Goal: Task Accomplishment & Management: Manage account settings

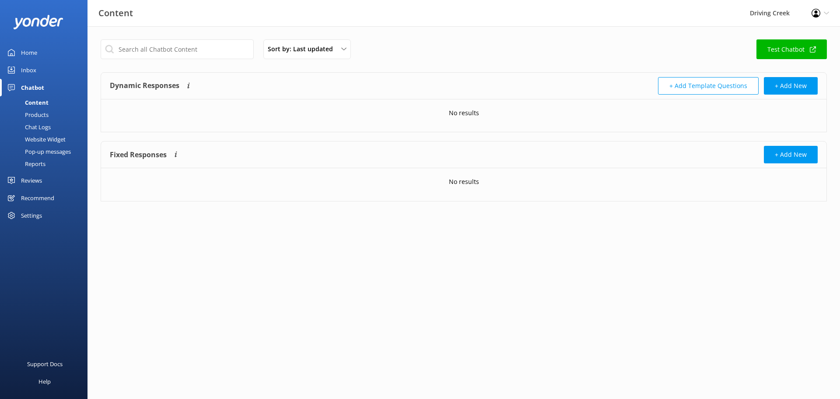
click at [39, 113] on div "Products" at bounding box center [26, 115] width 43 height 12
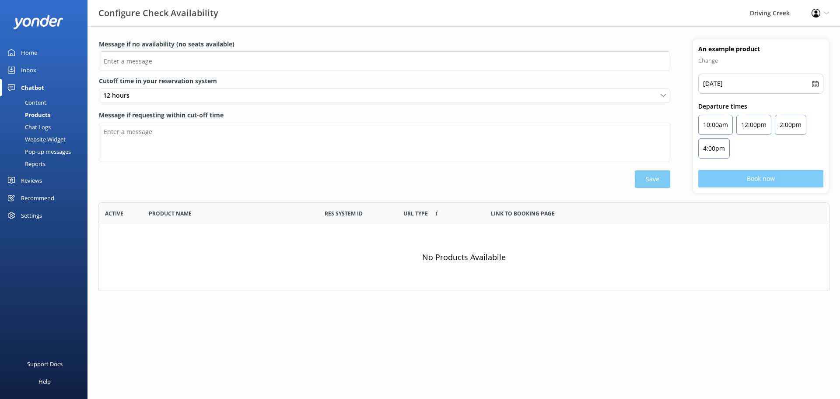
scroll to position [81, 725]
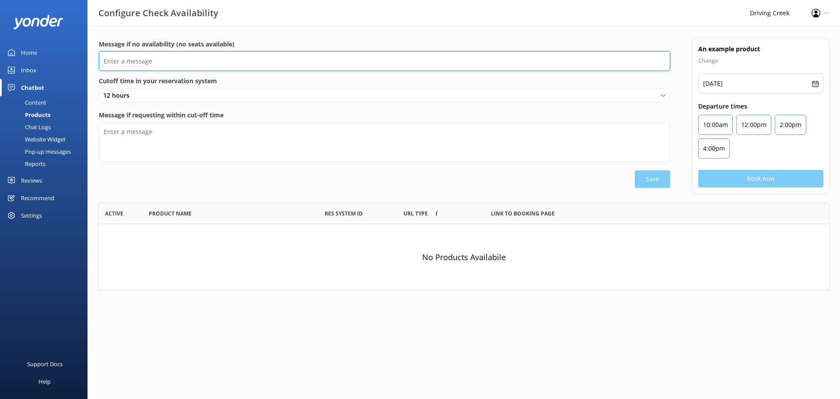
click at [136, 60] on input "Message if no availability (no seats available)" at bounding box center [385, 61] width 572 height 20
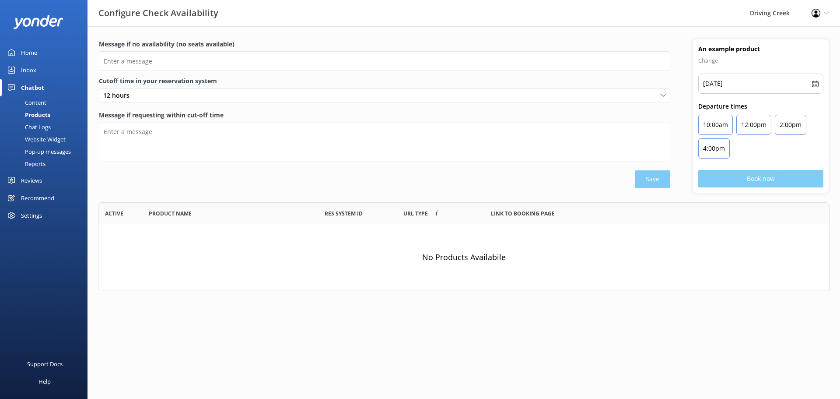
click at [330, 49] on label "Message if no availability (no seats available)" at bounding box center [385, 44] width 572 height 10
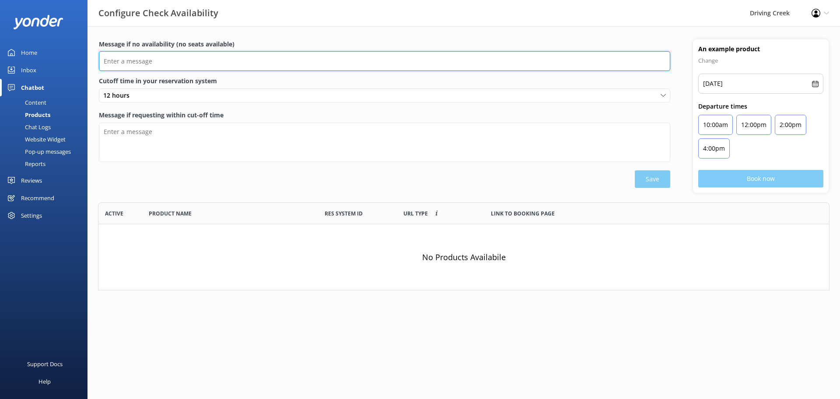
click at [330, 51] on input "Message if no availability (no seats available)" at bounding box center [385, 61] width 572 height 20
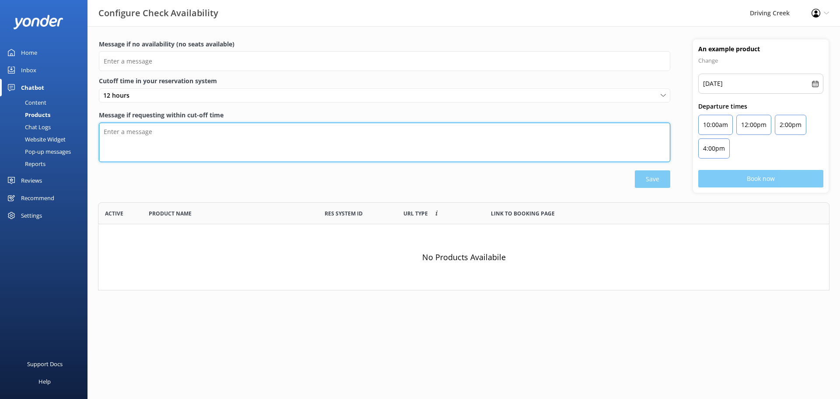
click at [159, 138] on textarea "Message if requesting within cut-off time" at bounding box center [385, 142] width 572 height 39
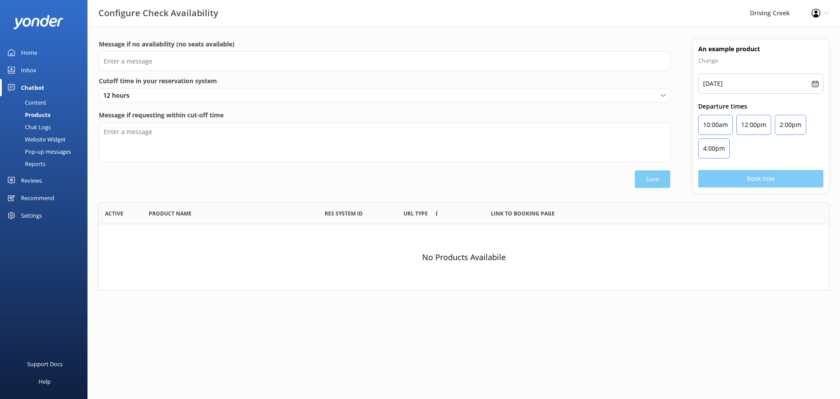
click at [146, 188] on div "Save" at bounding box center [385, 179] width 572 height 18
click at [36, 214] on div "Settings" at bounding box center [31, 216] width 21 height 18
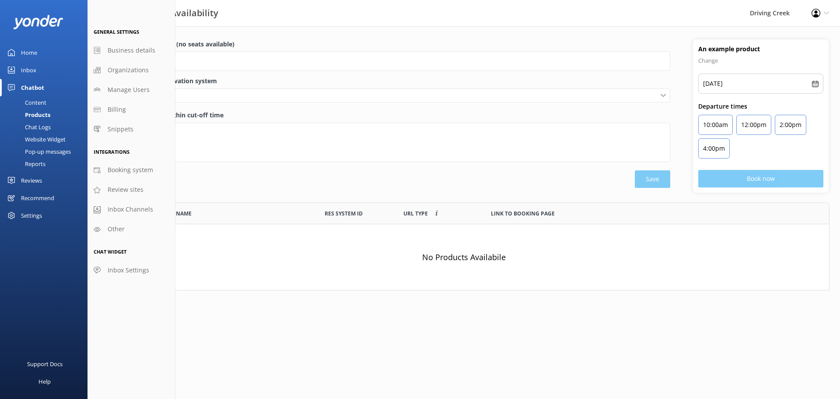
click at [242, 364] on html "Configure Check Availability Driving Creek Profile Settings Logout Home Inbox C…" at bounding box center [420, 199] width 840 height 399
click at [31, 224] on div "Home Inbox Chatbot Content Products Chat Logs Website Widget Pop-up messages Re…" at bounding box center [44, 116] width 88 height 233
click at [34, 214] on div "Settings" at bounding box center [31, 216] width 21 height 18
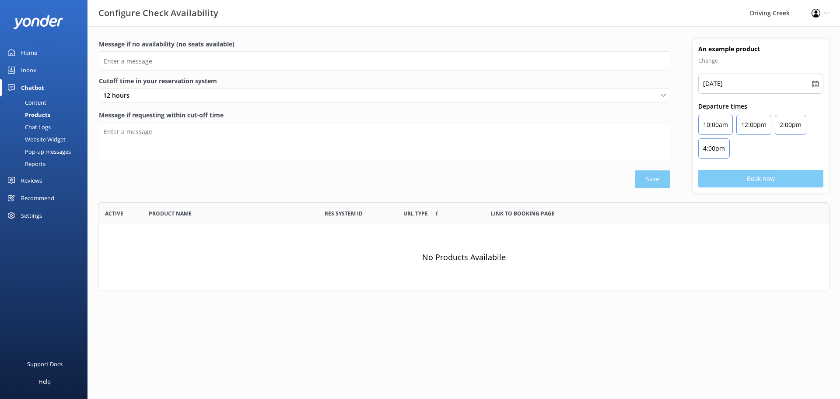
click at [32, 210] on div "Settings" at bounding box center [31, 216] width 21 height 18
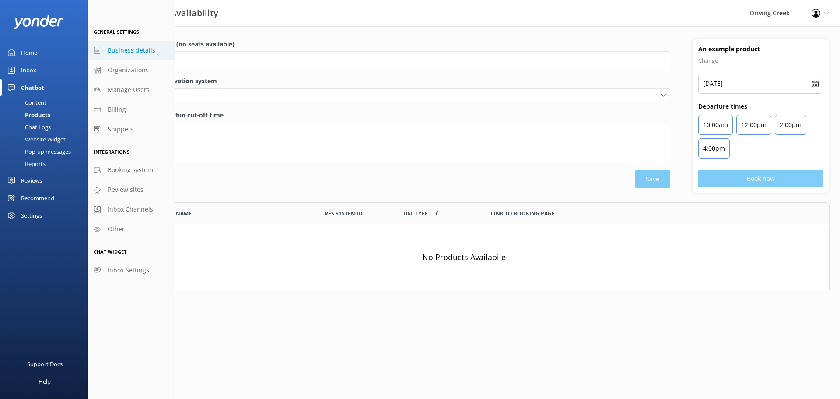
click at [130, 54] on span "Business details" at bounding box center [132, 51] width 48 height 10
select select "Pacific/[GEOGRAPHIC_DATA]"
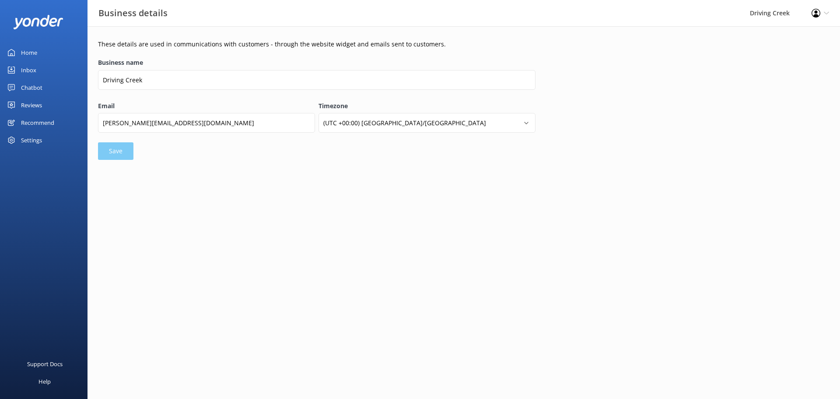
click at [42, 144] on div "Settings" at bounding box center [44, 140] width 88 height 18
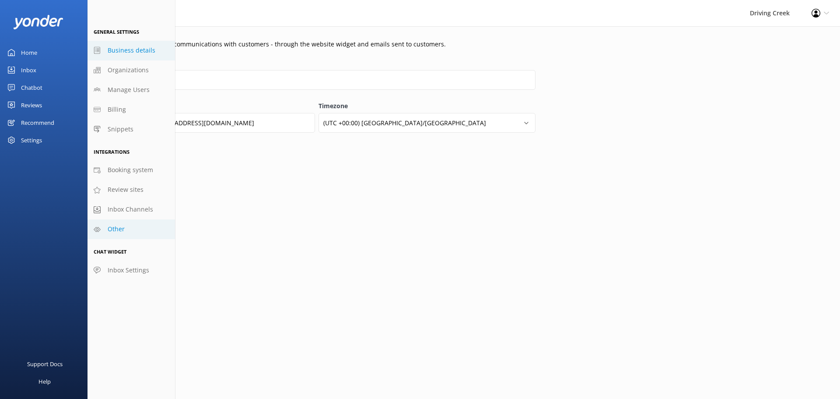
click at [117, 223] on link "Other" at bounding box center [132, 229] width 88 height 20
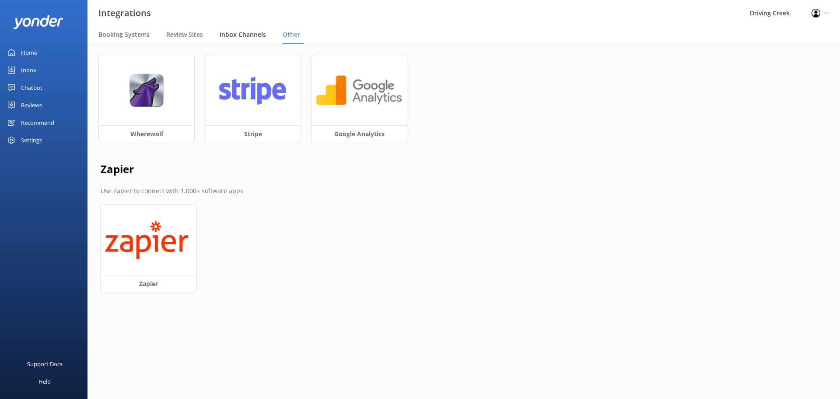
click at [246, 33] on span "Inbox Channels" at bounding box center [243, 34] width 46 height 9
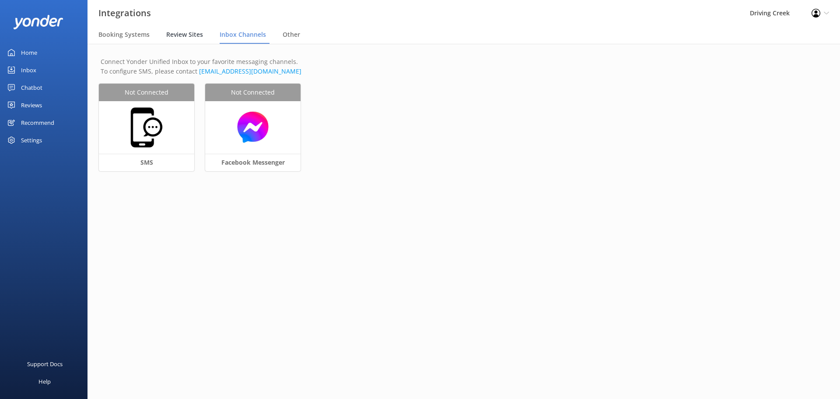
click at [167, 38] on span "Review Sites" at bounding box center [184, 34] width 37 height 9
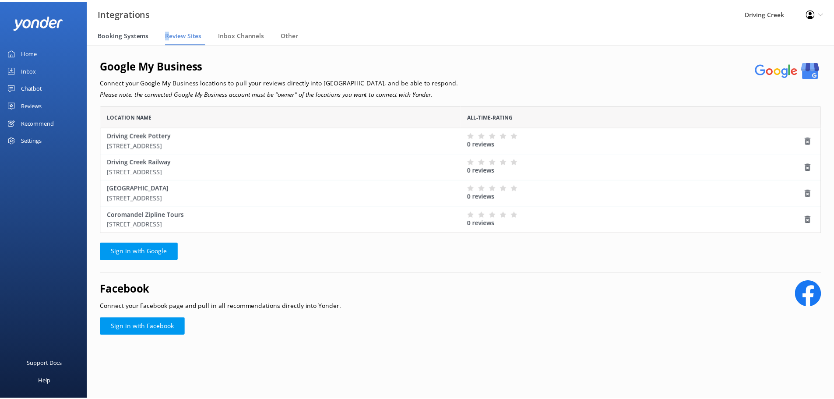
scroll to position [121, 720]
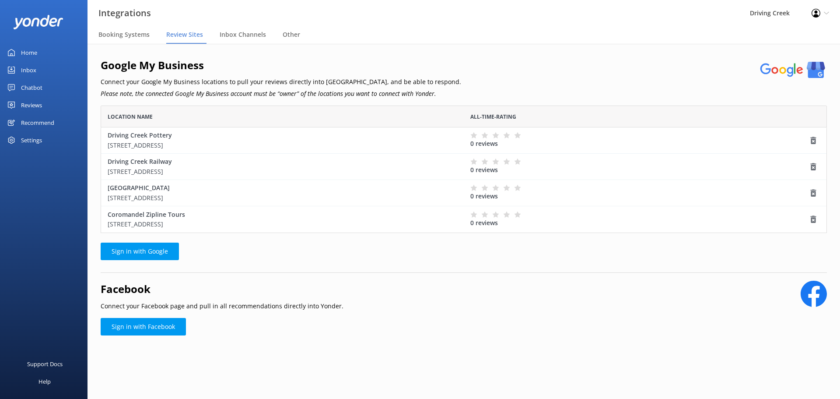
click at [445, 84] on div "Google My Business Connect your Google My Business locations to pull your revie…" at bounding box center [464, 78] width 727 height 43
click at [37, 104] on div "Reviews" at bounding box center [31, 105] width 21 height 18
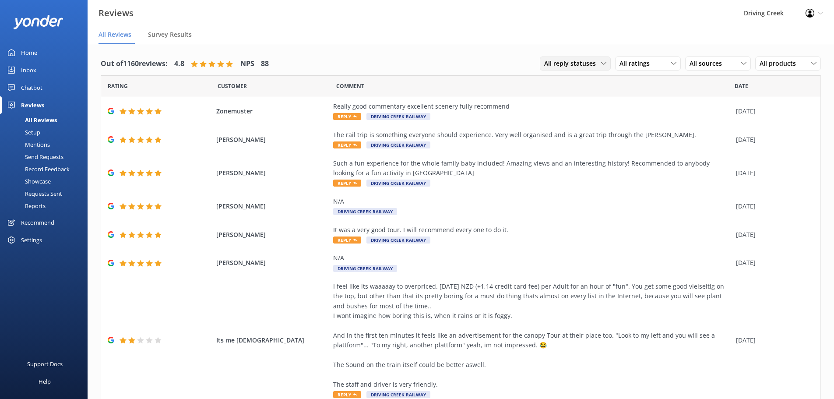
click at [577, 60] on span "All reply statuses" at bounding box center [572, 64] width 57 height 10
click at [576, 61] on span "All reply statuses" at bounding box center [572, 64] width 57 height 10
click at [741, 61] on icon at bounding box center [743, 63] width 5 height 5
click at [704, 138] on div "Google reviews" at bounding box center [723, 134] width 51 height 9
click at [777, 63] on span "All products" at bounding box center [780, 64] width 42 height 10
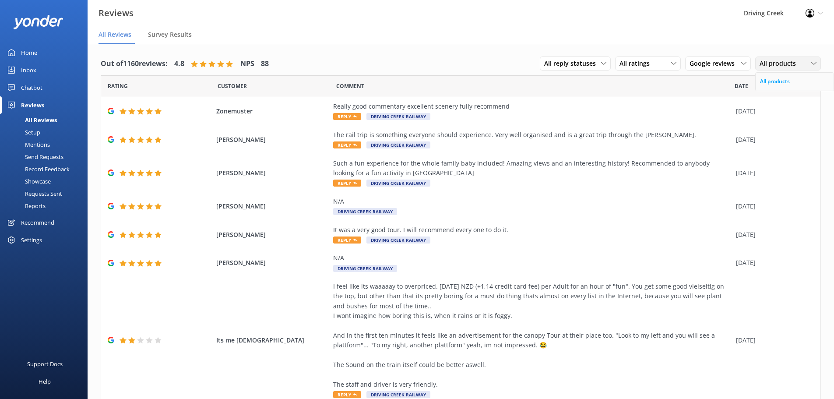
click at [772, 85] on div "All products" at bounding box center [775, 81] width 30 height 9
click at [763, 63] on span "All products" at bounding box center [780, 64] width 42 height 10
drag, startPoint x: 579, startPoint y: 25, endPoint x: 427, endPoint y: 39, distance: 152.1
click at [578, 25] on div "Reviews Driving Creek Profile Settings Logout" at bounding box center [417, 13] width 834 height 26
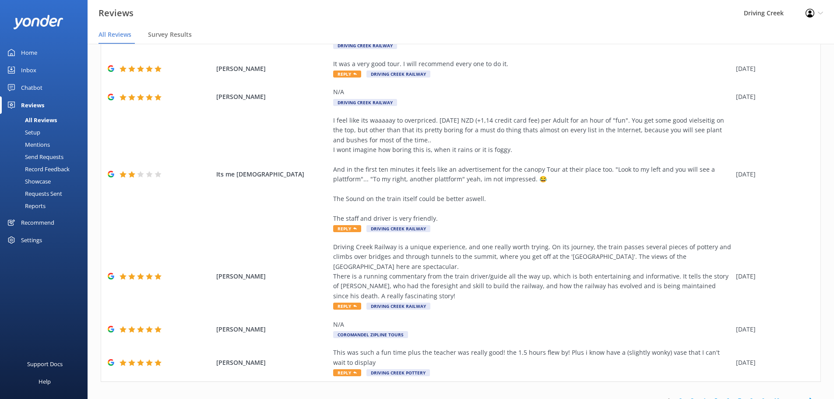
scroll to position [177, 0]
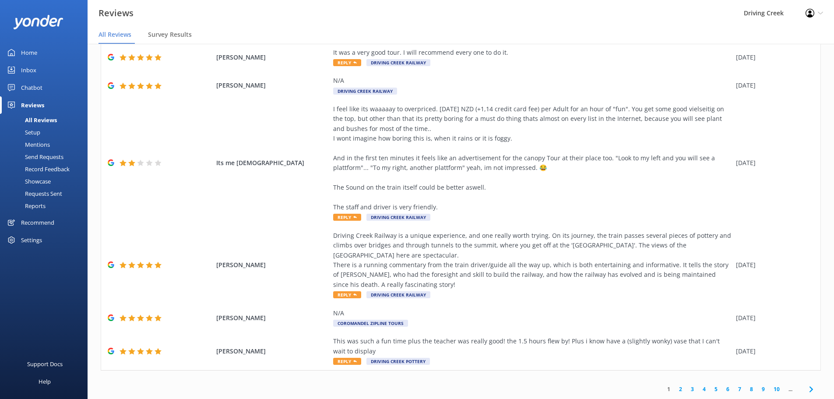
click at [769, 387] on link "10" at bounding box center [776, 389] width 15 height 8
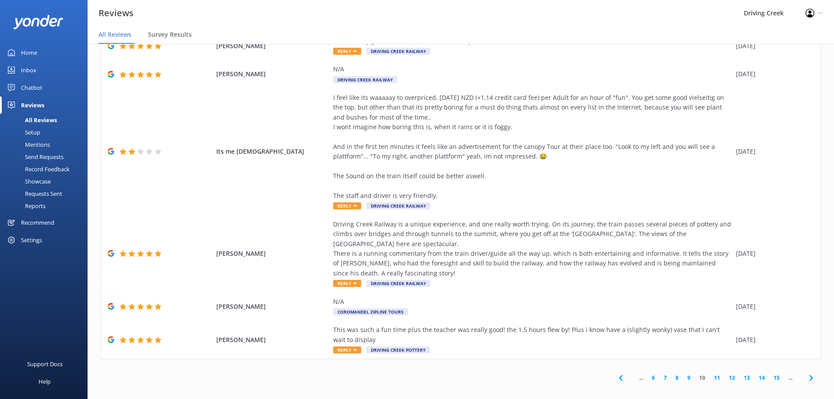
scroll to position [18, 0]
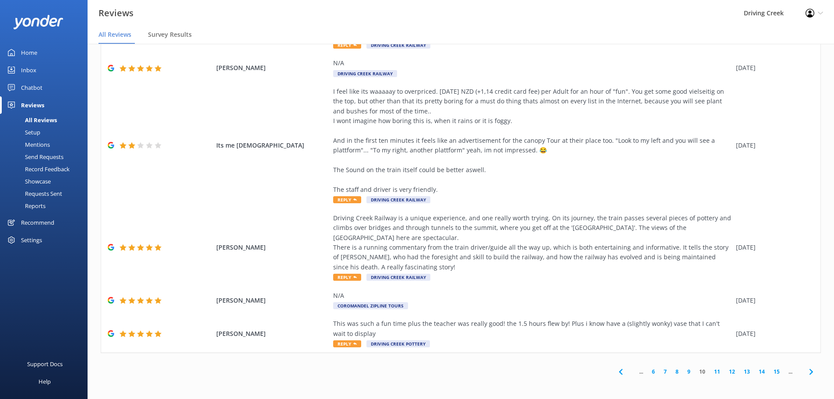
click at [724, 369] on link "12" at bounding box center [731, 371] width 15 height 8
click at [685, 372] on link "11" at bounding box center [687, 371] width 15 height 8
click at [669, 373] on link "9" at bounding box center [674, 371] width 12 height 8
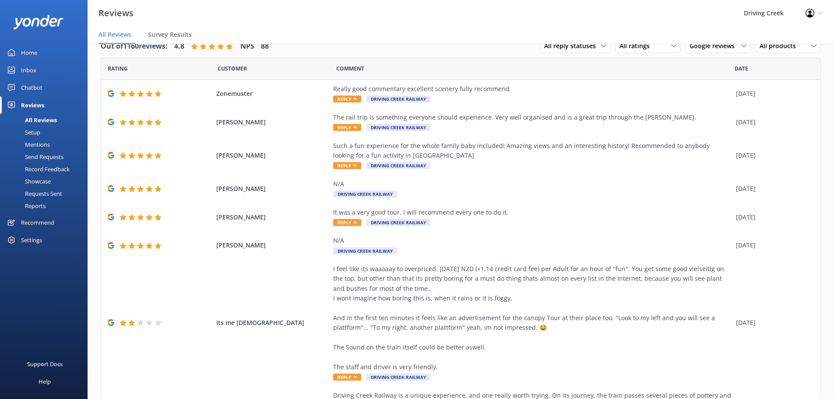
scroll to position [177, 0]
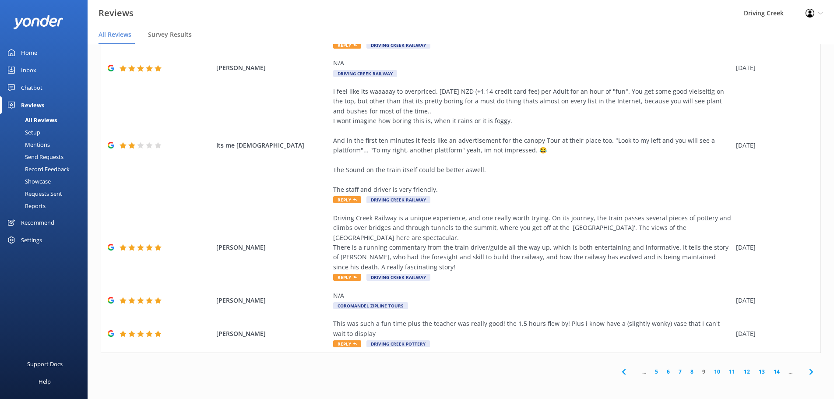
click at [712, 367] on link "10" at bounding box center [717, 371] width 15 height 8
click at [809, 372] on use at bounding box center [811, 372] width 4 height 6
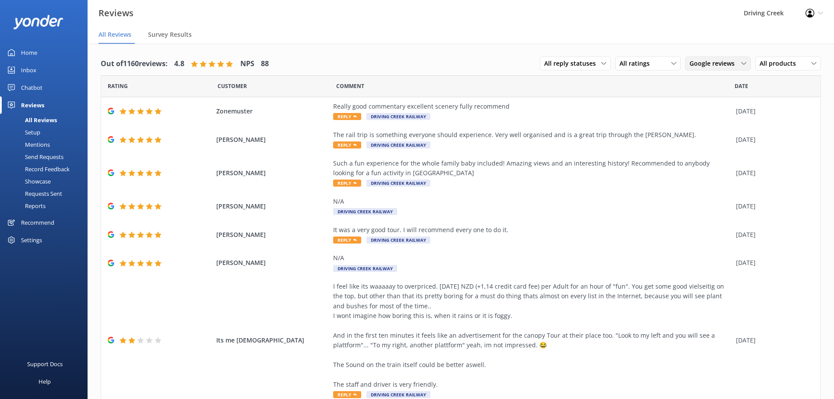
click at [718, 64] on span "Google reviews" at bounding box center [714, 64] width 50 height 10
click at [420, 50] on div "Out of 1160 reviews: 4.8 NPS 88 All reply statuses All reply statuses Needs a r…" at bounding box center [461, 314] width 746 height 541
click at [36, 132] on div "Setup" at bounding box center [22, 132] width 35 height 12
click at [34, 146] on div "Mentions" at bounding box center [27, 144] width 45 height 12
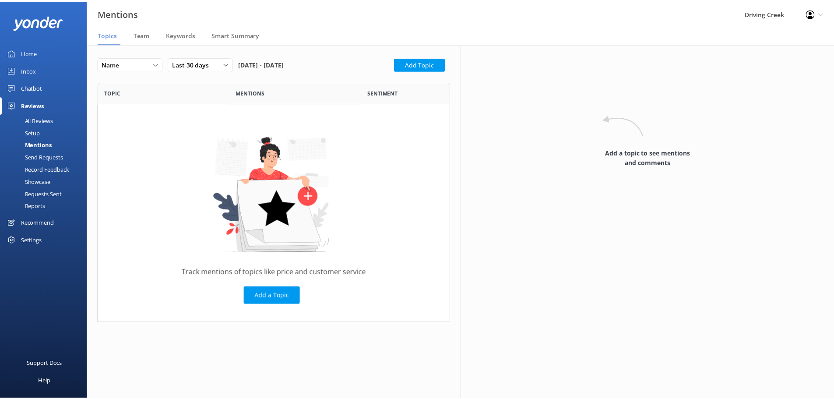
scroll to position [235, 349]
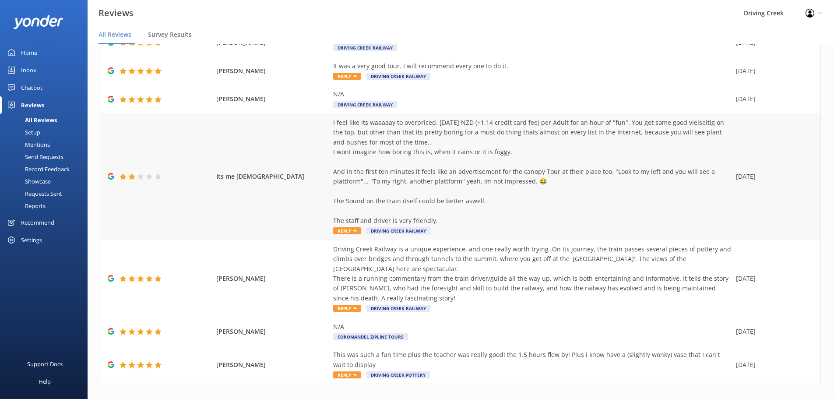
scroll to position [177, 0]
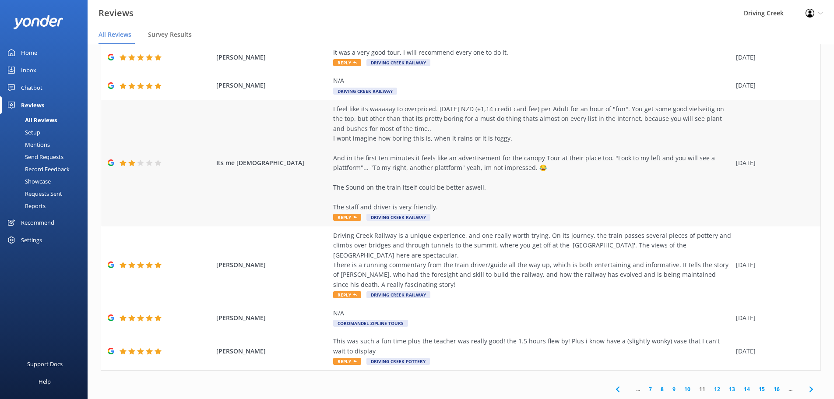
click at [347, 218] on span "Reply" at bounding box center [347, 217] width 28 height 7
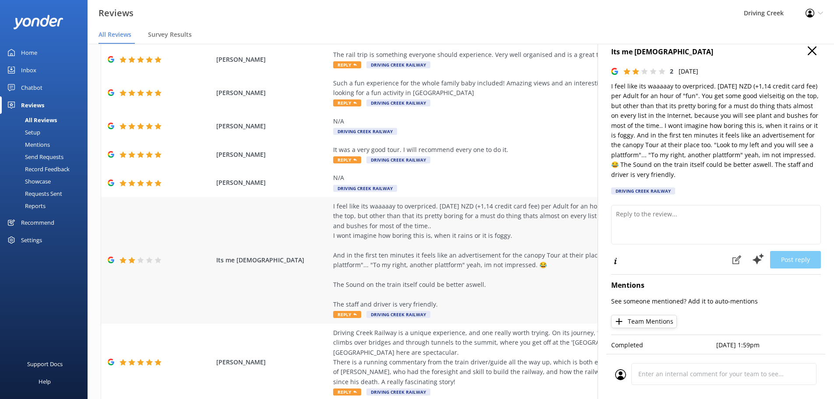
scroll to position [46, 0]
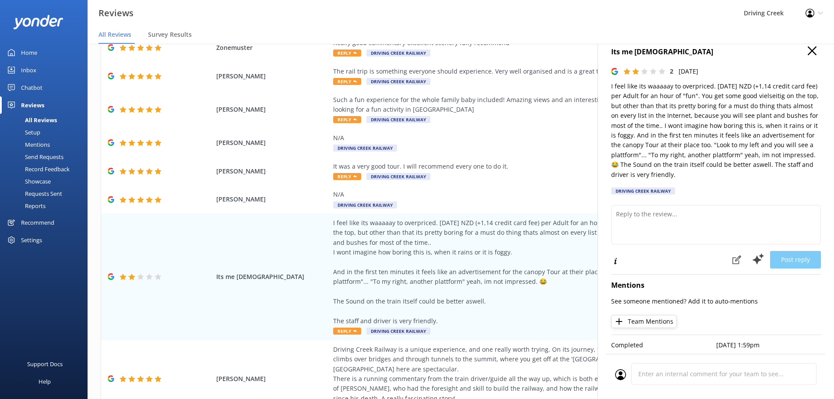
click at [46, 178] on div "Showcase" at bounding box center [28, 181] width 46 height 12
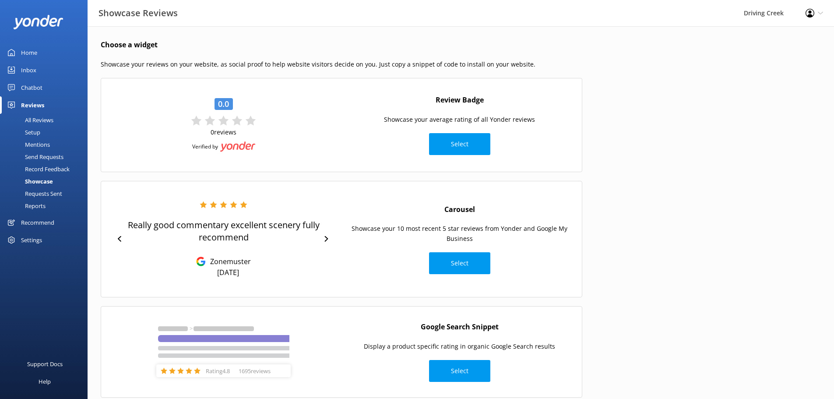
click at [37, 188] on div "Requests Sent" at bounding box center [33, 193] width 57 height 12
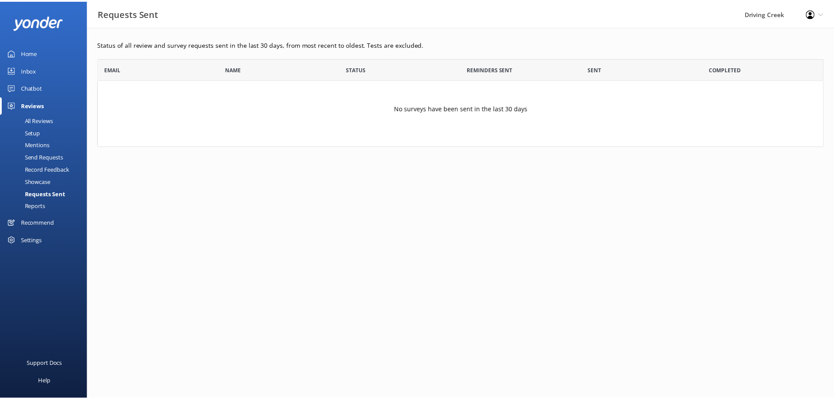
scroll to position [82, 725]
click at [35, 211] on div "Reports" at bounding box center [25, 206] width 40 height 12
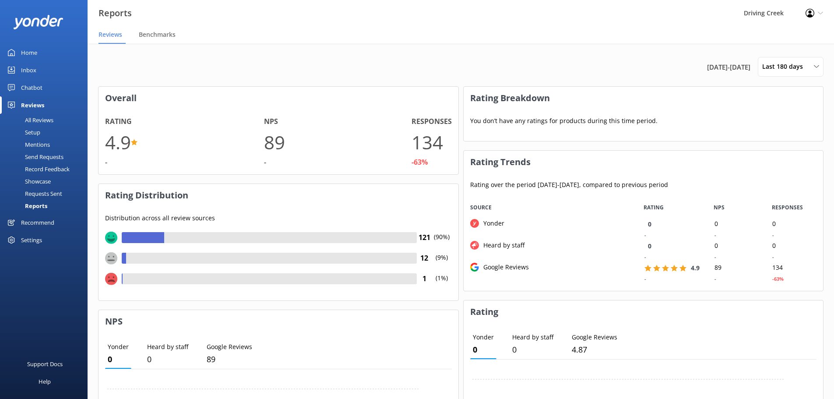
scroll to position [88, 353]
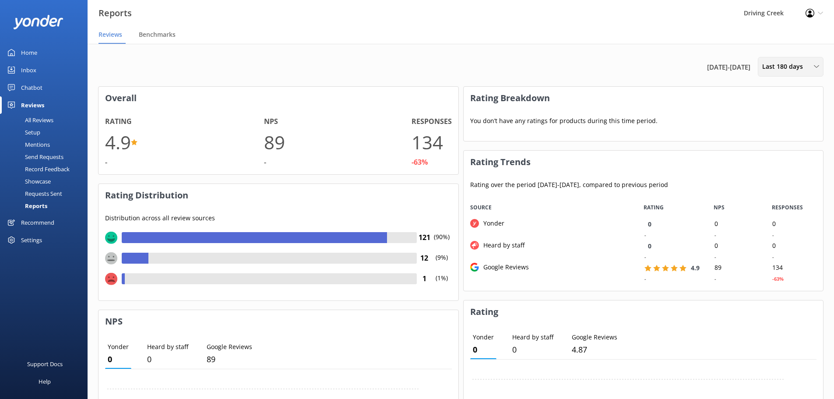
click at [793, 74] on div "Last 180 days Last 7 days Last 30 days Last 90 days Last 180 days Custom" at bounding box center [791, 67] width 66 height 20
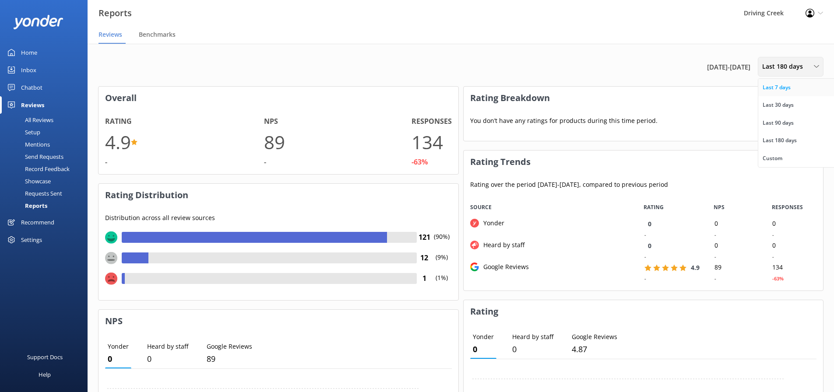
click at [787, 91] on div "Last 7 days" at bounding box center [777, 87] width 28 height 9
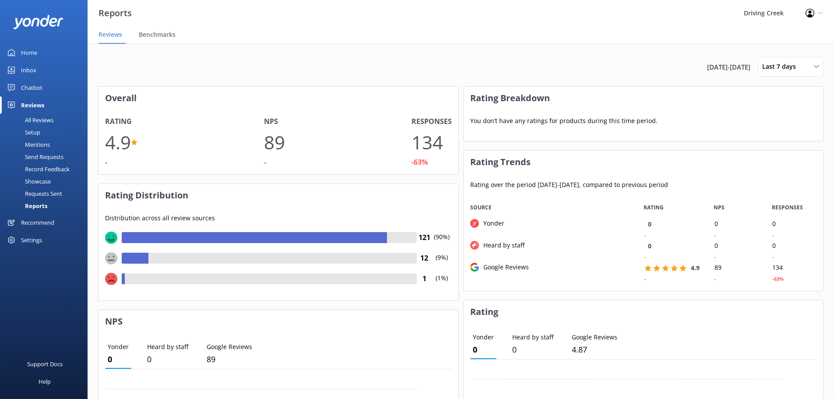
click at [538, 53] on div "[DATE] - [DATE] Last 7 days Last 7 days Last 30 days Last 90 days Last 180 days…" at bounding box center [461, 361] width 746 height 634
drag, startPoint x: 565, startPoint y: 197, endPoint x: 669, endPoint y: 267, distance: 125.7
click at [464, 267] on div "Source RATING NPS RESPONSES Yonder 0 - 0 - 0 - Heard by staff 0 - 0 - 0 - Googl…" at bounding box center [464, 241] width 0 height 88
click at [685, 286] on div "Source RATING NPS RESPONSES Yonder 0 - 0 - 0 - Heard by staff 0 - 0 - 0 - Googl…" at bounding box center [644, 244] width 360 height 94
click at [30, 52] on div "Home" at bounding box center [29, 53] width 16 height 18
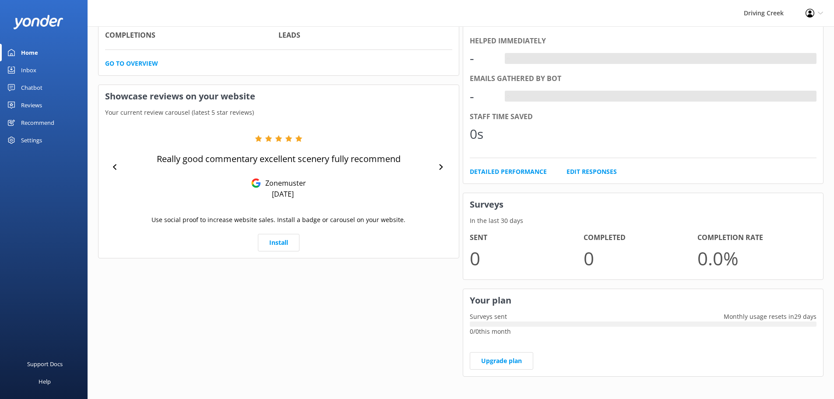
scroll to position [177, 0]
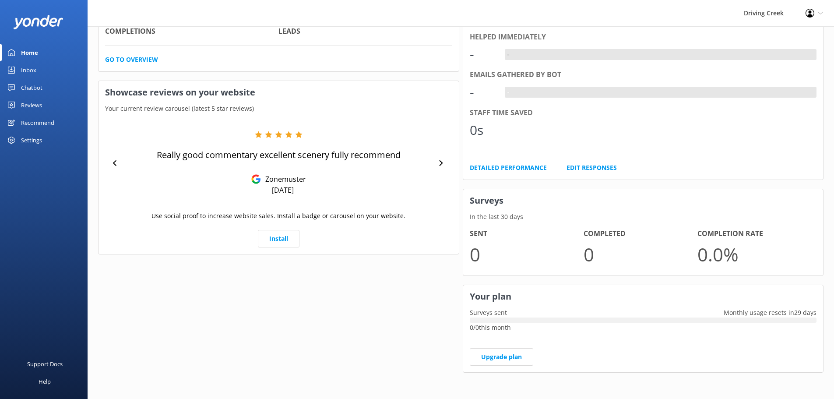
click at [38, 140] on div "Settings" at bounding box center [31, 140] width 21 height 18
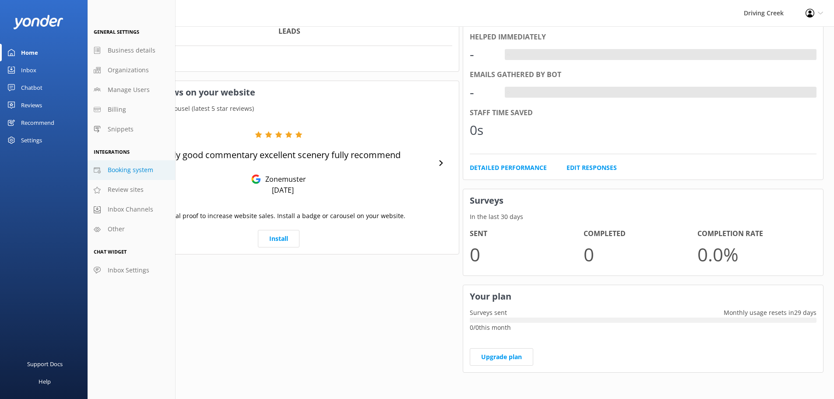
click at [123, 170] on span "Booking system" at bounding box center [131, 170] width 46 height 10
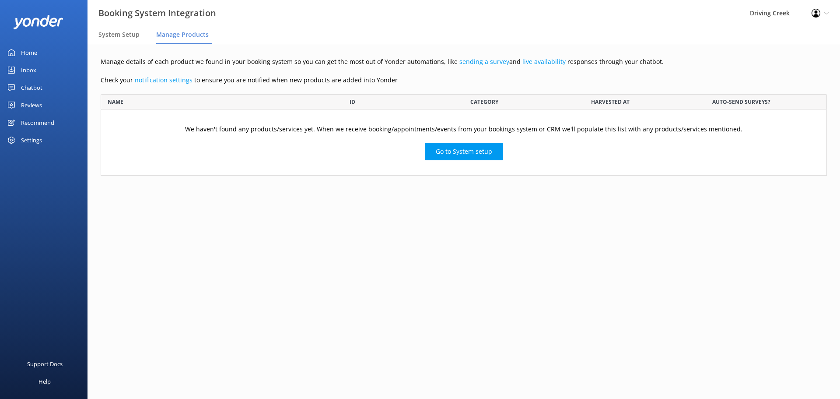
scroll to position [75, 720]
click at [468, 153] on link "Go to System setup" at bounding box center [464, 152] width 78 height 18
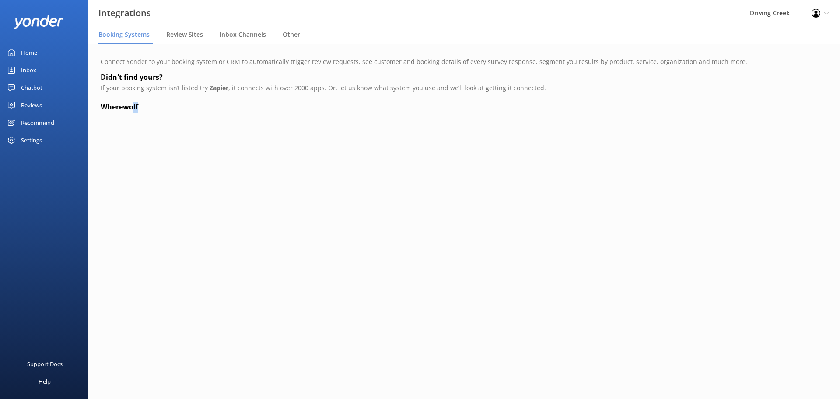
drag, startPoint x: 132, startPoint y: 112, endPoint x: 183, endPoint y: 127, distance: 52.9
click at [182, 127] on div "Connect Yonder to your booking system or CRM to automatically trigger review re…" at bounding box center [464, 87] width 753 height 87
click at [246, 130] on main "Connect Yonder to your booking system or CRM to automatically trigger review re…" at bounding box center [464, 221] width 753 height 355
click at [173, 35] on span "Review Sites" at bounding box center [184, 34] width 37 height 9
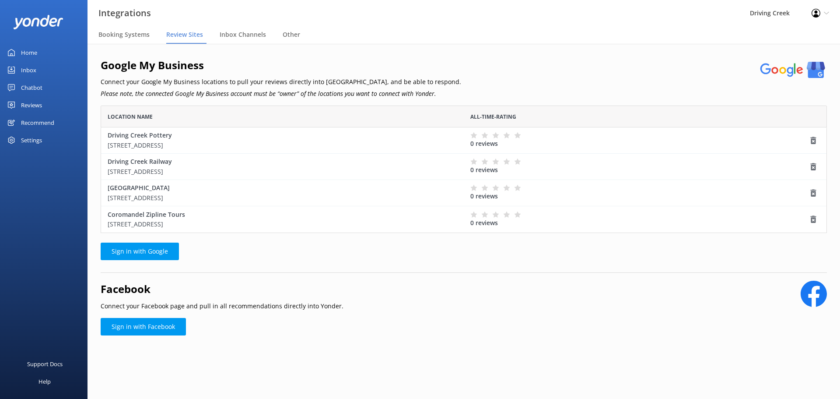
scroll to position [121, 720]
click at [250, 33] on span "Inbox Channels" at bounding box center [243, 34] width 46 height 9
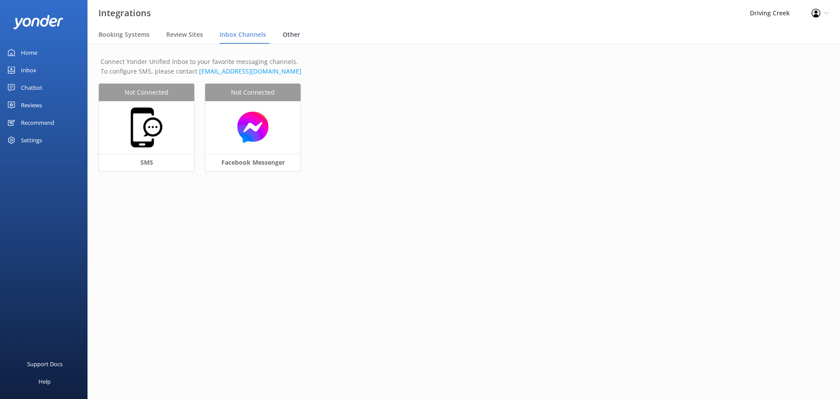
click at [294, 33] on span "Other" at bounding box center [292, 34] width 18 height 9
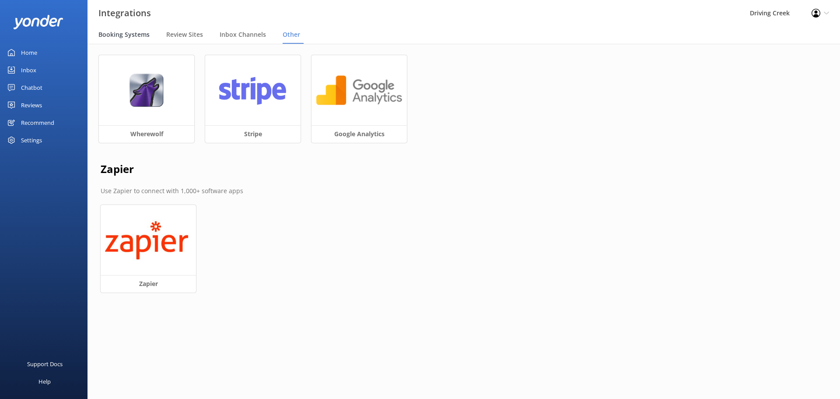
click at [120, 30] on span "Booking Systems" at bounding box center [123, 34] width 51 height 9
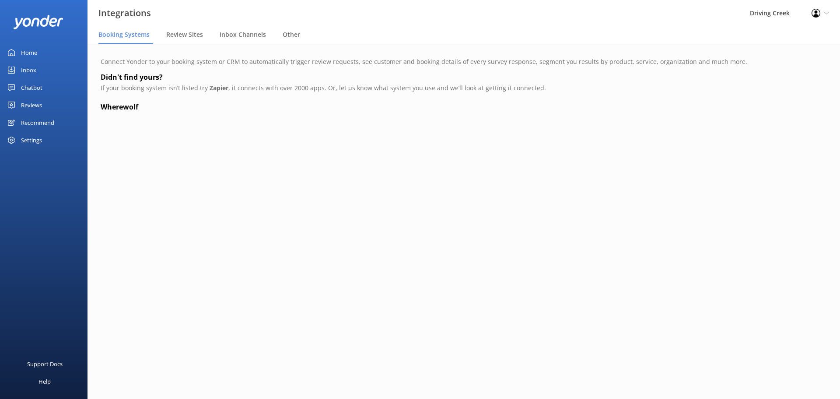
click at [127, 103] on h4 "Wherewolf" at bounding box center [464, 107] width 727 height 11
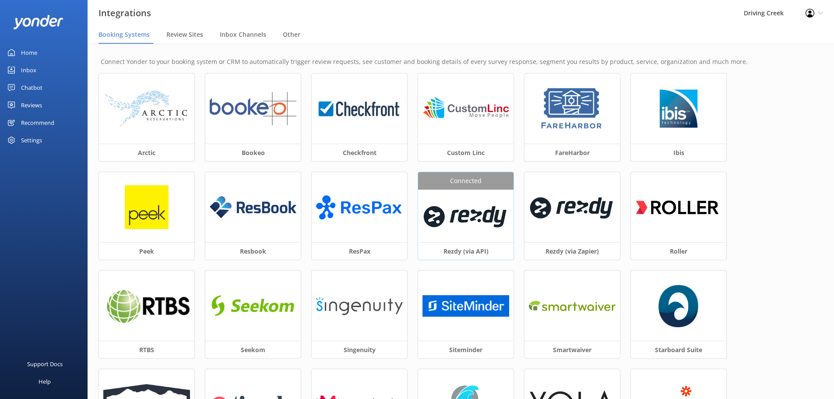
click at [466, 196] on div at bounding box center [465, 216] width 95 height 53
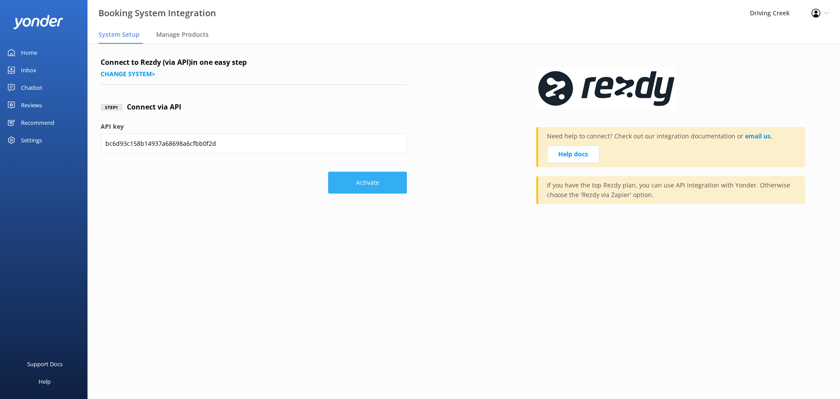
click at [359, 189] on button "Activate" at bounding box center [367, 183] width 79 height 22
click at [178, 38] on span "Manage Products" at bounding box center [182, 34] width 53 height 9
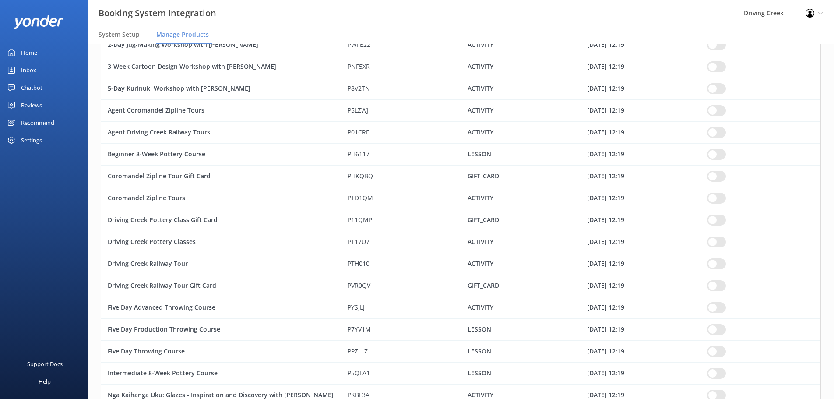
scroll to position [175, 0]
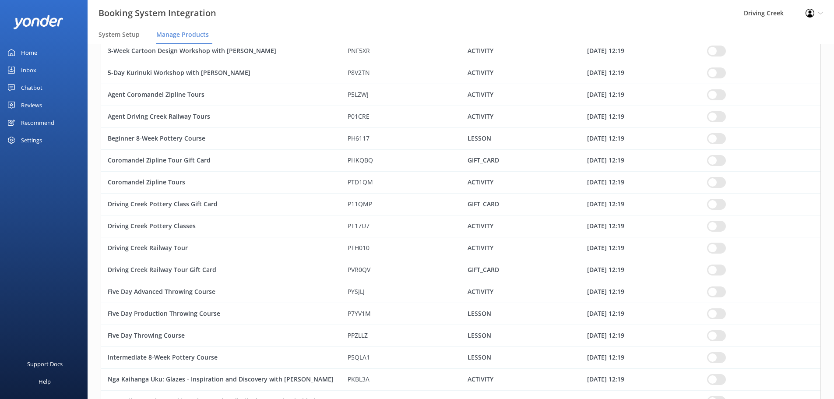
click at [149, 251] on div "Driving Creek Railway Tour" at bounding box center [221, 248] width 240 height 22
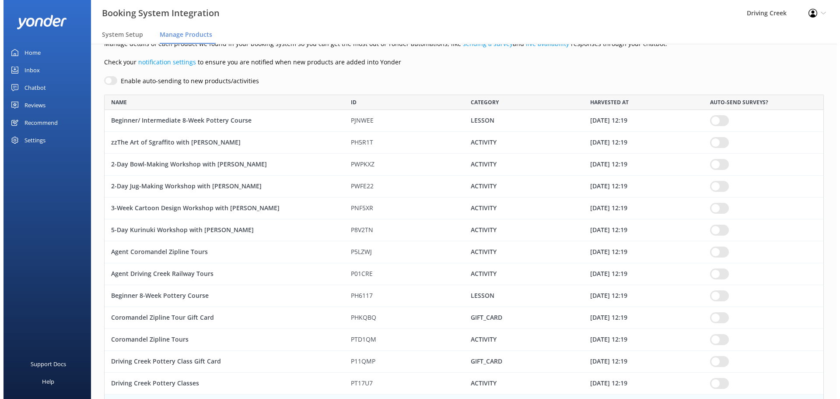
scroll to position [0, 0]
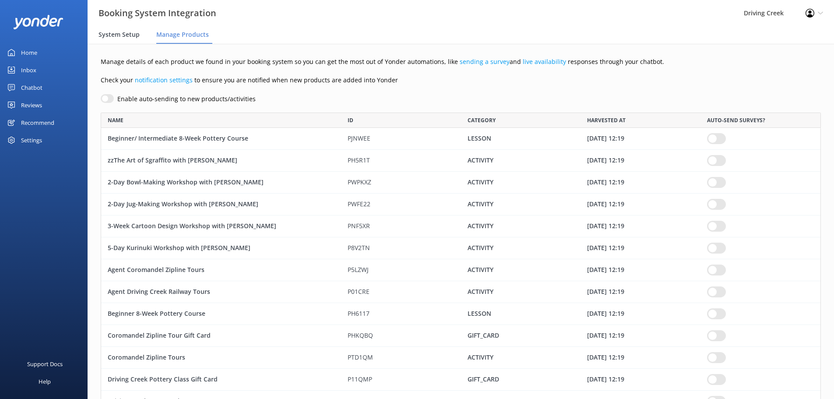
click at [126, 36] on span "System Setup" at bounding box center [118, 34] width 41 height 9
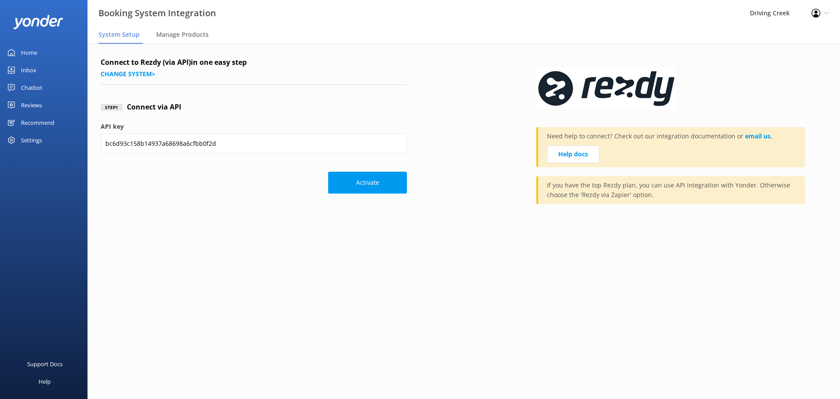
click at [130, 33] on span "System Setup" at bounding box center [118, 34] width 41 height 9
click at [47, 137] on div "Settings" at bounding box center [44, 140] width 88 height 18
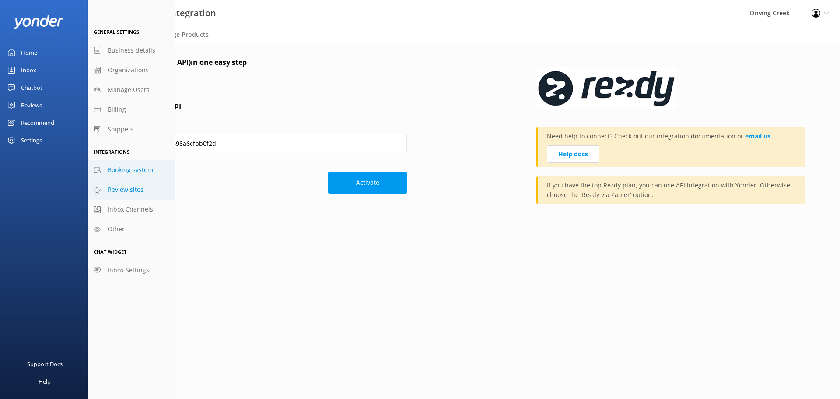
click at [125, 188] on span "Review sites" at bounding box center [126, 190] width 36 height 10
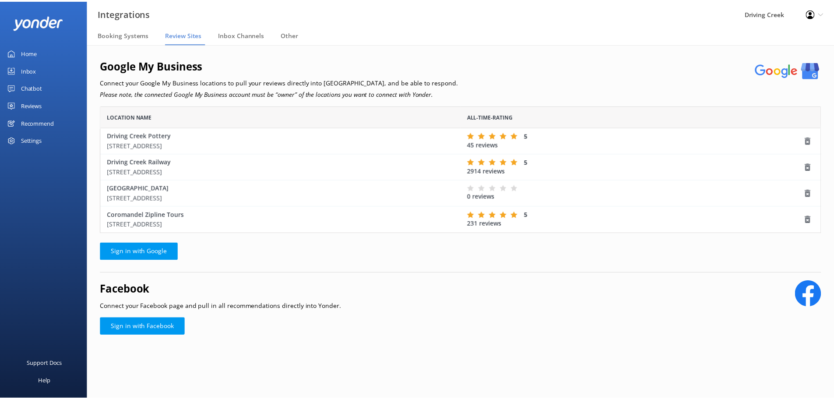
scroll to position [121, 720]
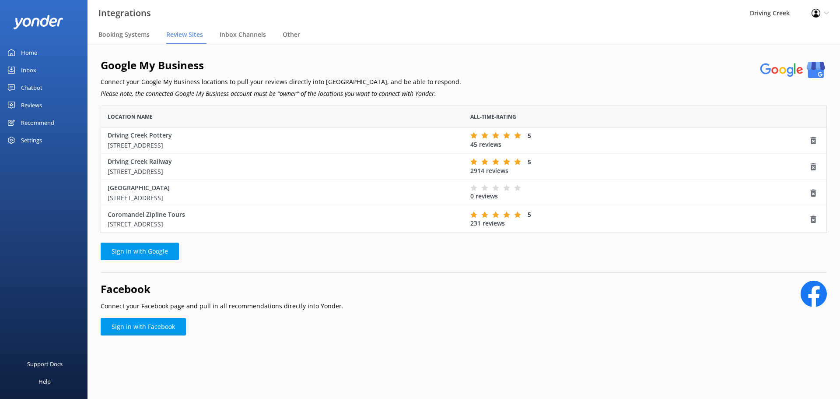
click at [486, 190] on icon "grid" at bounding box center [485, 187] width 7 height 7
click at [41, 109] on div "Reviews" at bounding box center [31, 105] width 21 height 18
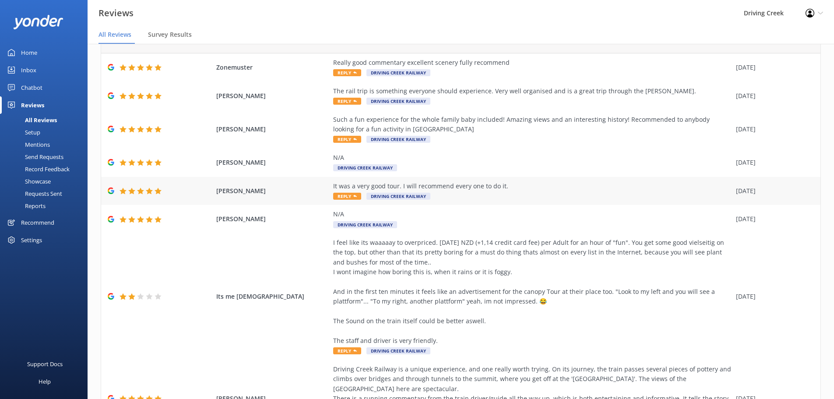
scroll to position [177, 0]
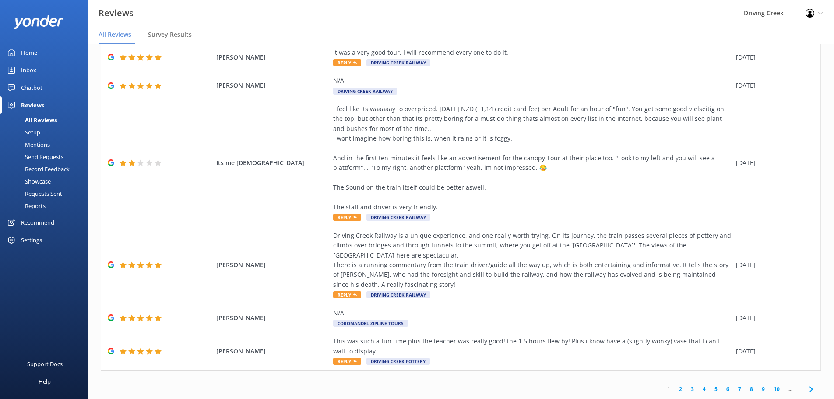
click at [689, 388] on link "3" at bounding box center [692, 389] width 12 height 8
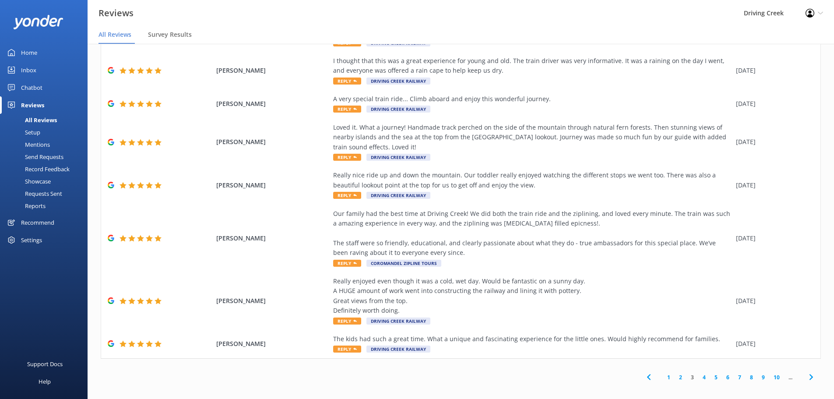
scroll to position [18, 0]
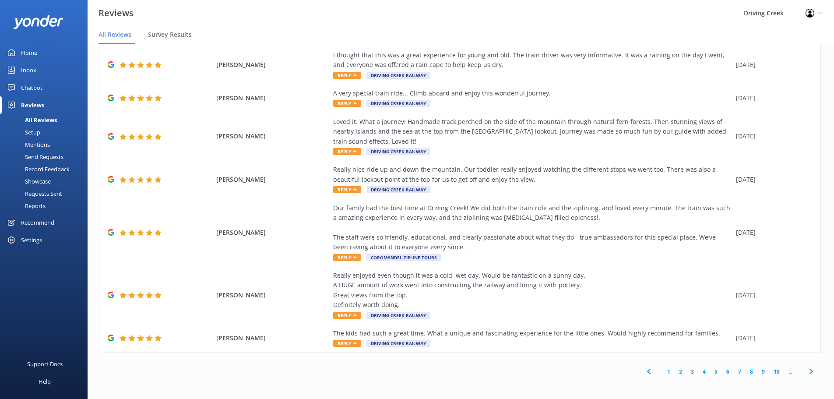
click at [664, 369] on link "1" at bounding box center [669, 371] width 12 height 8
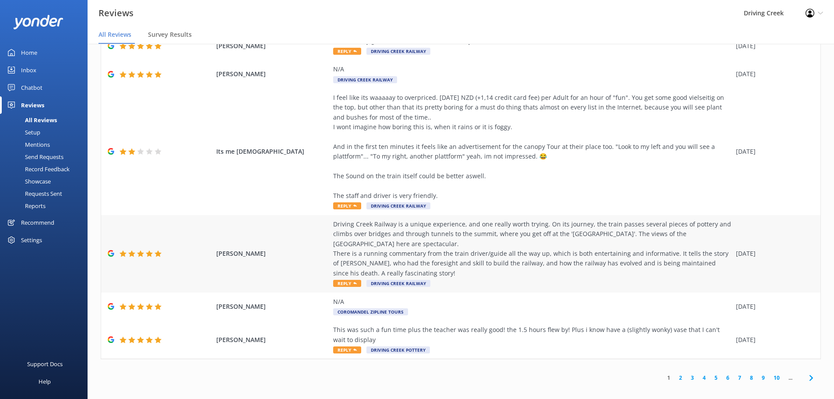
scroll to position [18, 0]
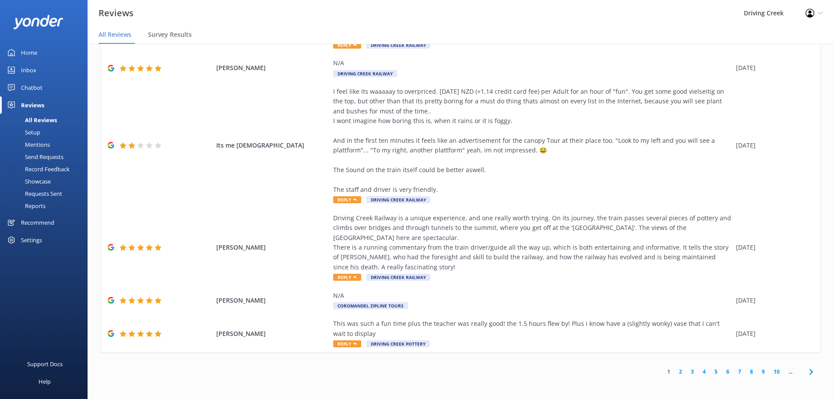
click at [675, 371] on link "2" at bounding box center [681, 371] width 12 height 8
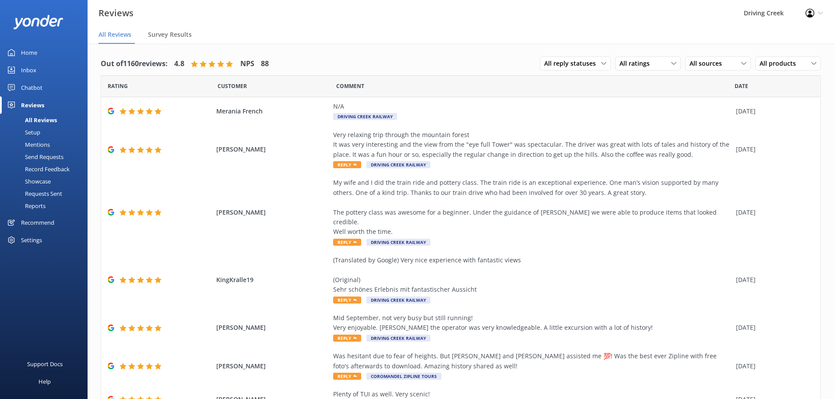
click at [214, 62] on icon at bounding box center [211, 63] width 7 height 7
click at [623, 63] on span "All ratings" at bounding box center [636, 64] width 35 height 10
click at [700, 65] on span "All sources" at bounding box center [708, 64] width 38 height 10
drag, startPoint x: 658, startPoint y: 61, endPoint x: 650, endPoint y: 68, distance: 10.5
click at [658, 61] on div "All ratings" at bounding box center [647, 64] width 61 height 10
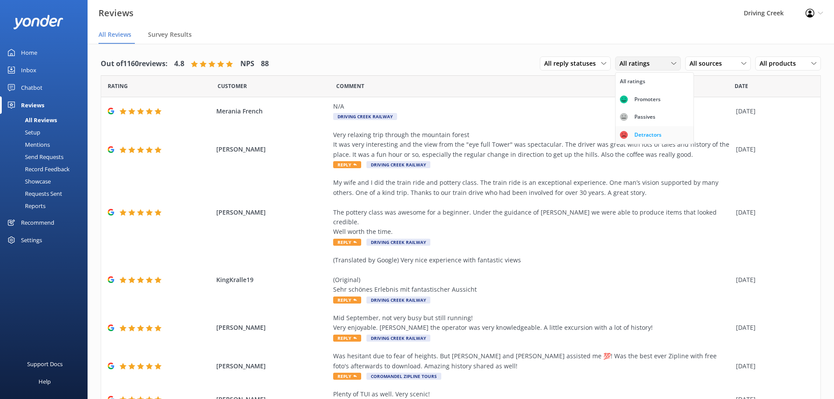
click at [634, 136] on div "Detractors" at bounding box center [648, 134] width 40 height 9
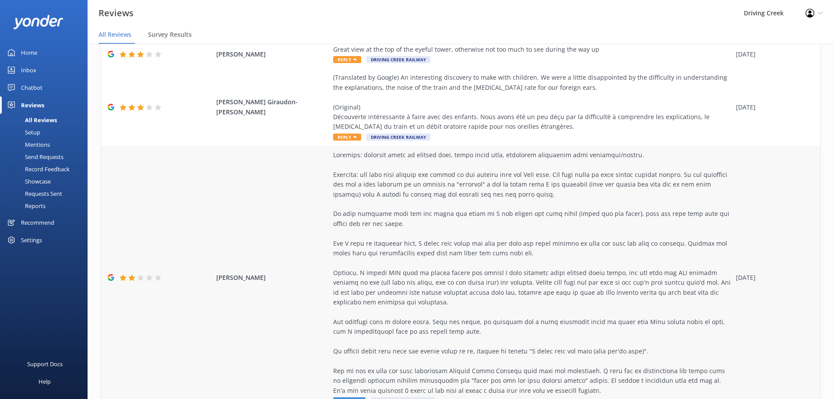
scroll to position [550, 0]
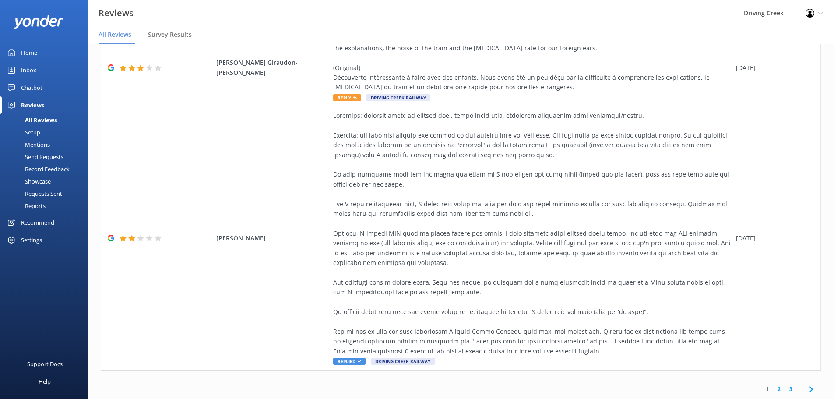
click at [773, 390] on link "2" at bounding box center [779, 389] width 12 height 8
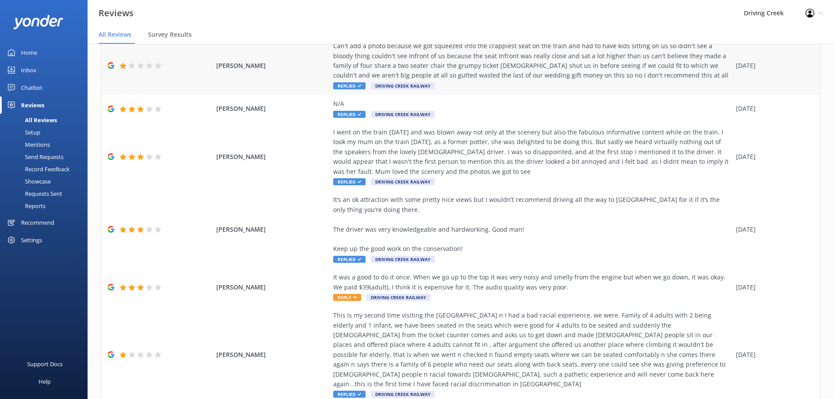
scroll to position [226, 0]
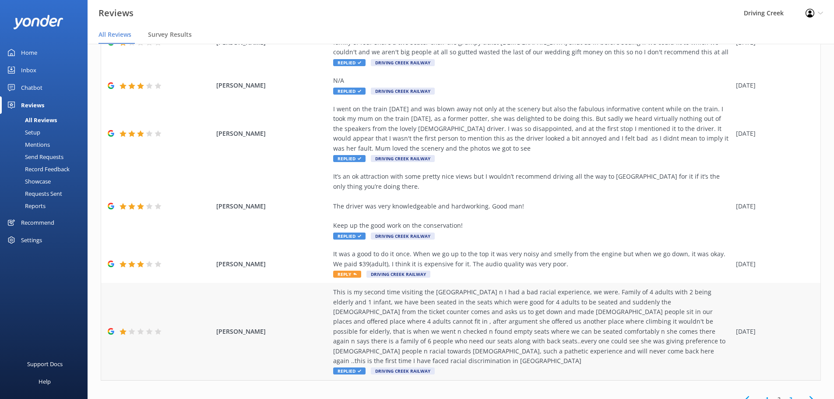
click at [385, 346] on div "This is my second time visiting the railway creek n I had a bad racial experien…" at bounding box center [532, 326] width 398 height 78
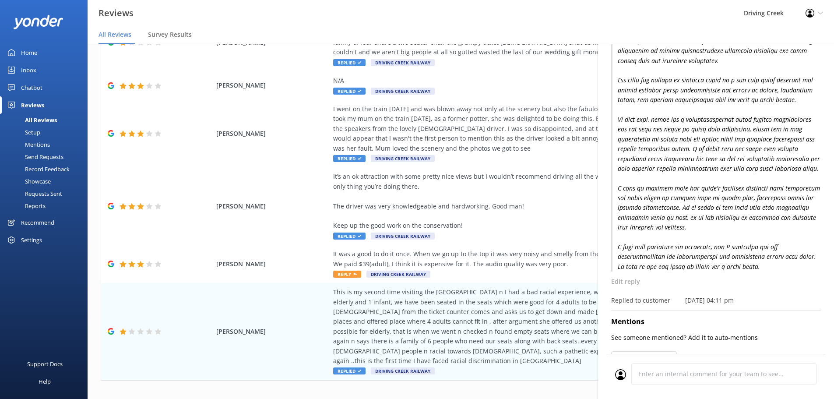
scroll to position [251, 0]
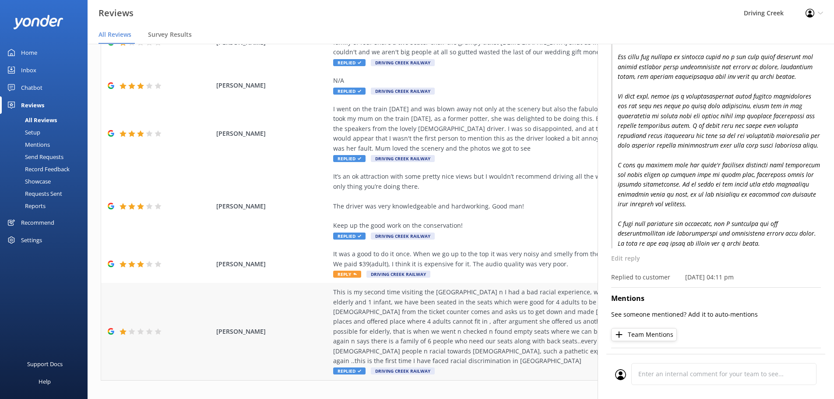
click at [562, 366] on div "katkar Jyothsna This is my second time visiting the railway creek n I had a bad…" at bounding box center [460, 331] width 719 height 97
click at [546, 389] on div "1 2 3" at bounding box center [461, 399] width 720 height 20
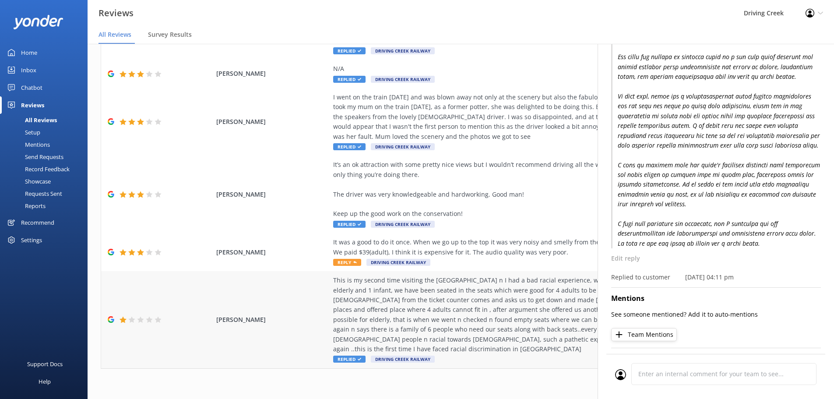
scroll to position [18, 0]
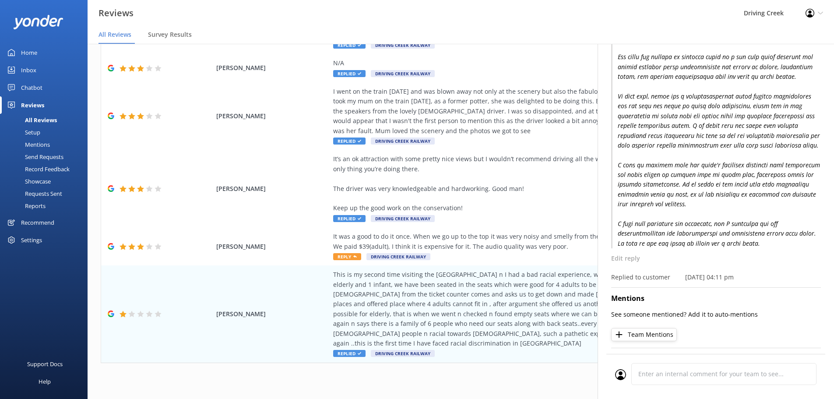
click at [481, 372] on div "1 2 3" at bounding box center [461, 382] width 720 height 20
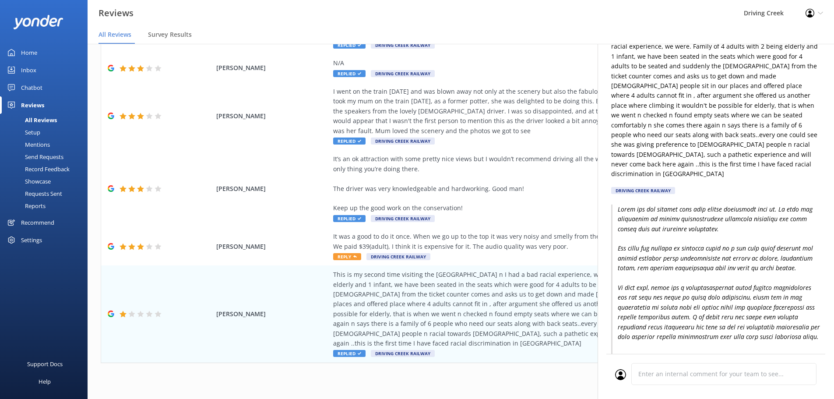
scroll to position [0, 0]
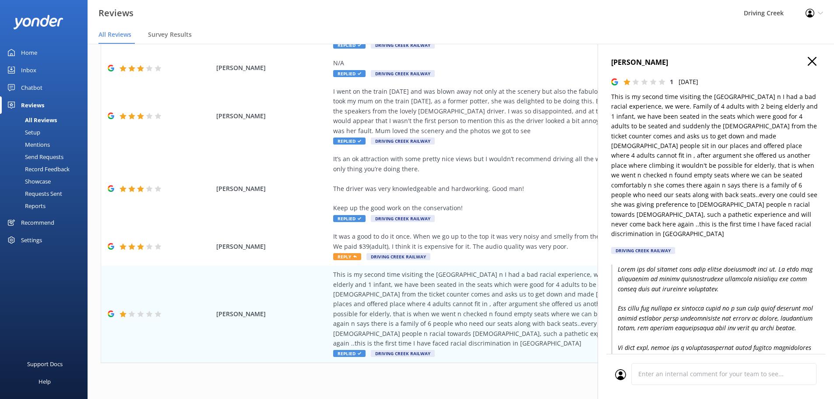
click at [810, 60] on h4 "katkar Jyothsna" at bounding box center [716, 62] width 210 height 11
click at [808, 61] on use "button" at bounding box center [812, 61] width 9 height 9
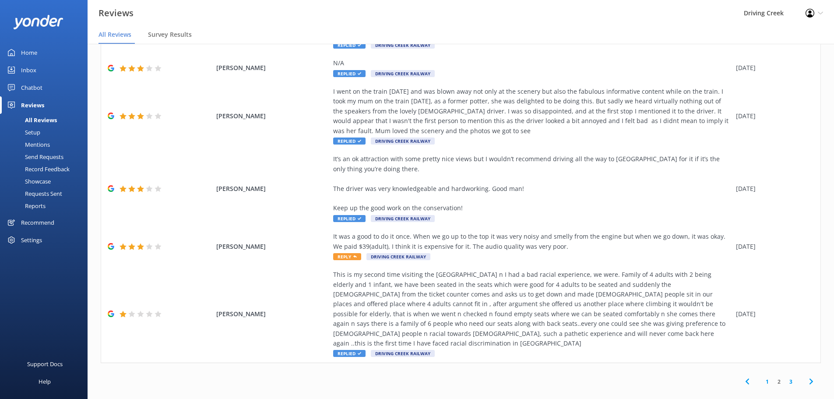
click at [785, 377] on link "3" at bounding box center [791, 381] width 12 height 8
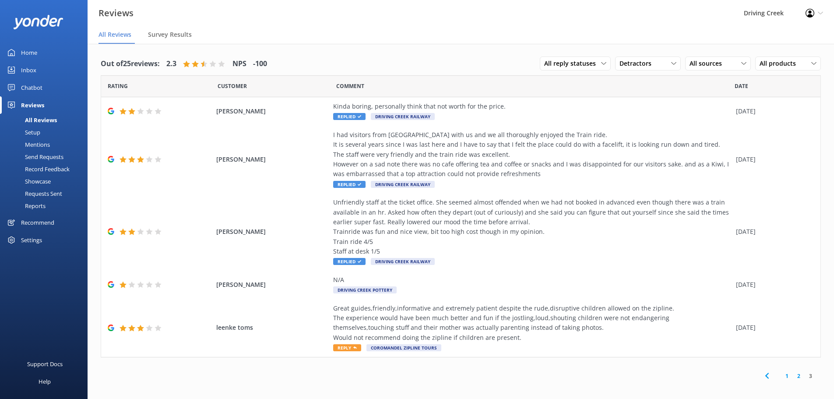
click at [788, 373] on link "1" at bounding box center [787, 376] width 12 height 8
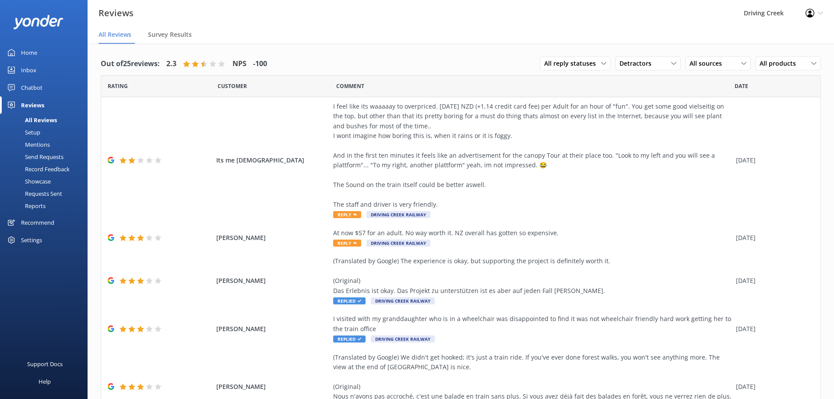
click at [292, 34] on nav "All Reviews Survey Results" at bounding box center [461, 35] width 746 height 18
click at [170, 38] on span "Survey Results" at bounding box center [170, 34] width 44 height 9
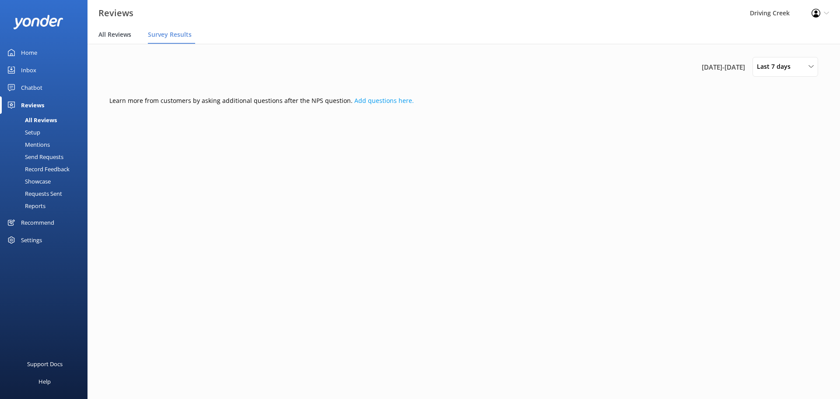
click at [115, 38] on span "All Reviews" at bounding box center [114, 34] width 33 height 9
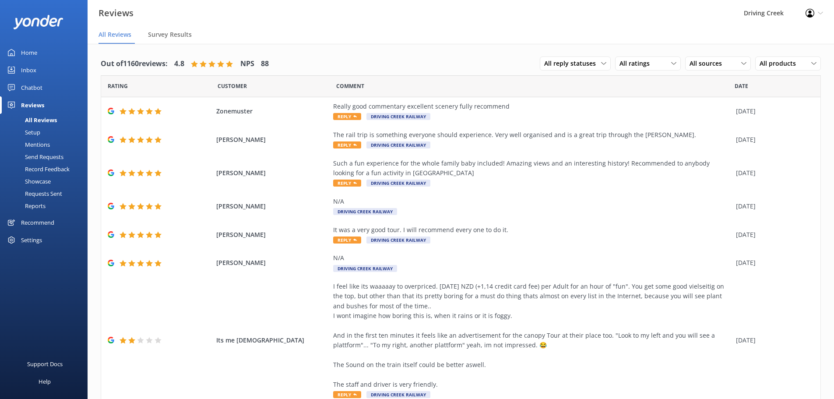
click at [35, 83] on div "Chatbot" at bounding box center [31, 88] width 21 height 18
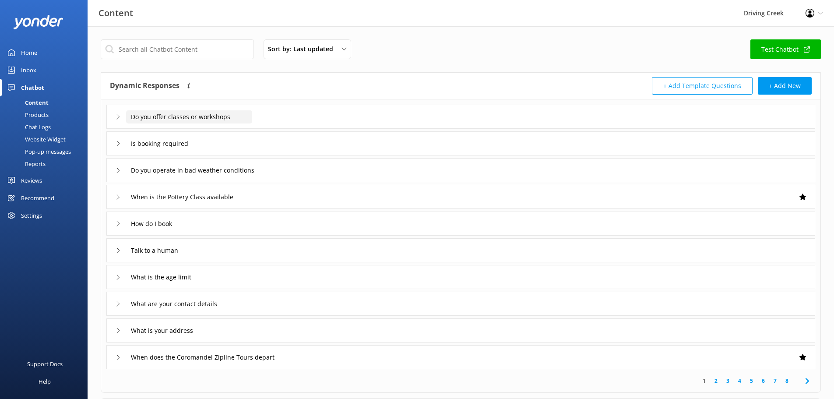
click at [231, 113] on input "Do you offer classes or workshops" at bounding box center [189, 116] width 126 height 13
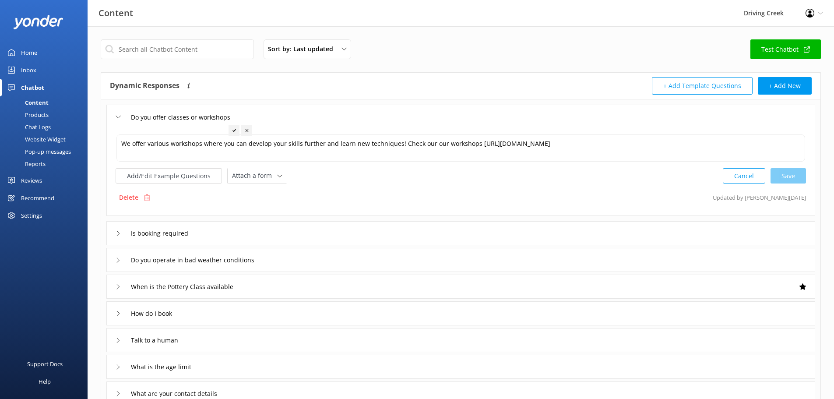
click at [280, 114] on div "Do you offer classes or workshops" at bounding box center [460, 117] width 709 height 24
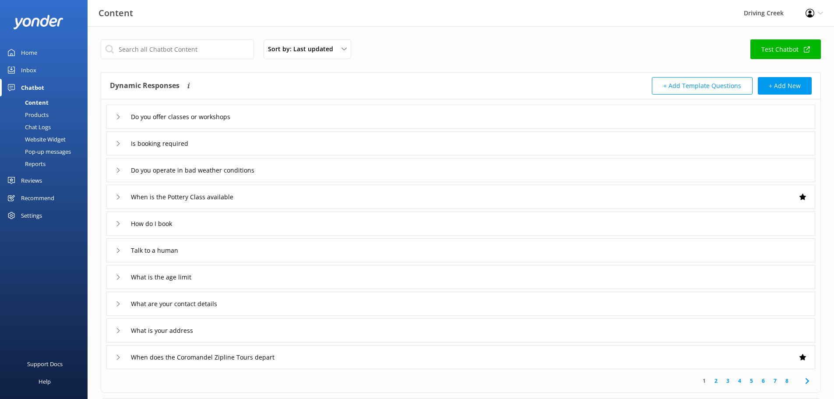
click at [38, 110] on div "Products" at bounding box center [26, 115] width 43 height 12
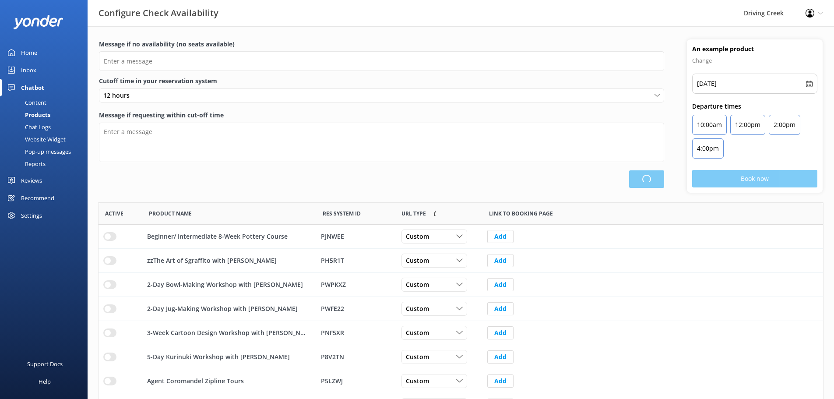
type input "There are no seats available, please check an alternative day"
type textarea "Our online booking system closes {hours} prior to departure. Please contact us …"
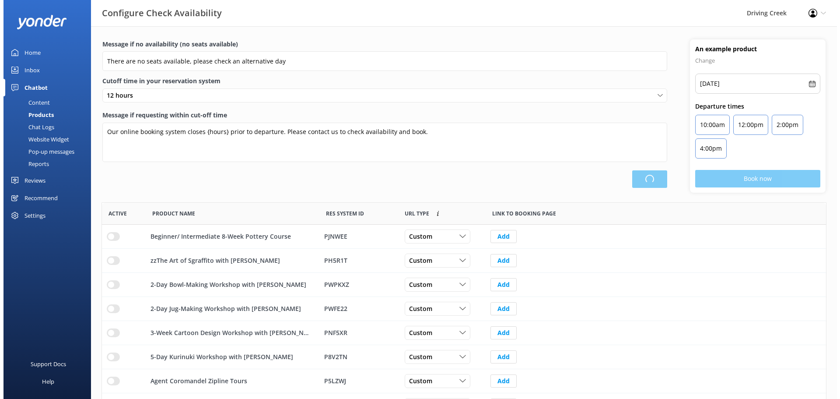
scroll to position [257, 718]
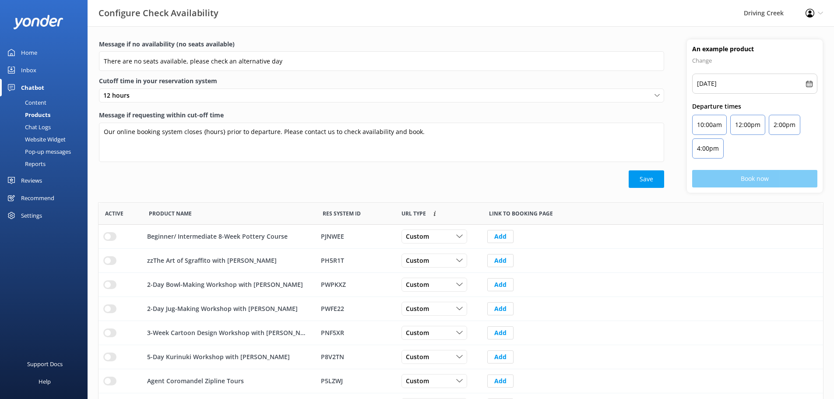
click at [39, 127] on div "Chat Logs" at bounding box center [28, 127] width 46 height 12
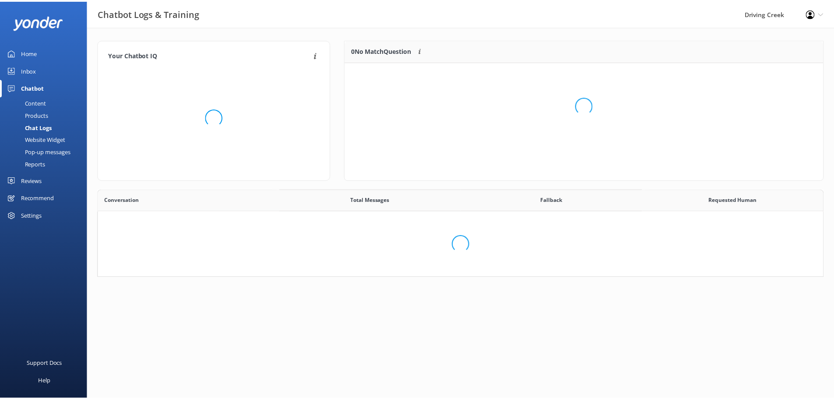
scroll to position [73, 725]
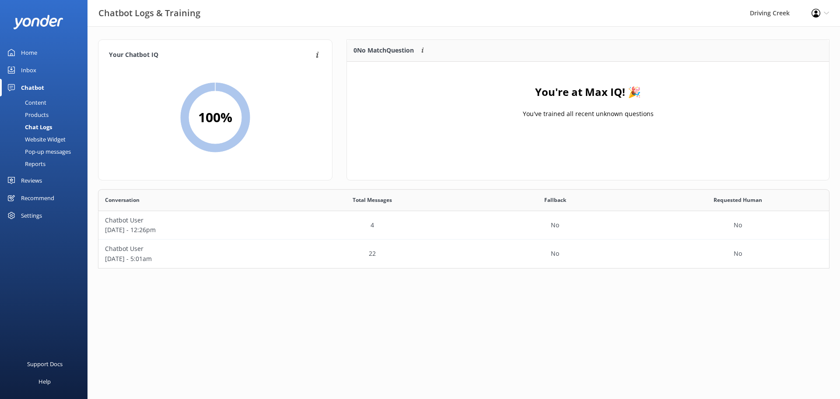
click at [27, 65] on div "Inbox" at bounding box center [28, 70] width 15 height 18
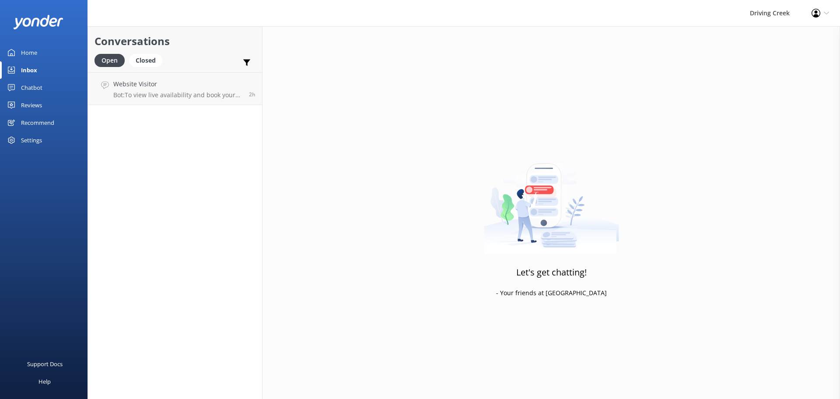
click at [36, 105] on div "Reviews" at bounding box center [31, 105] width 21 height 18
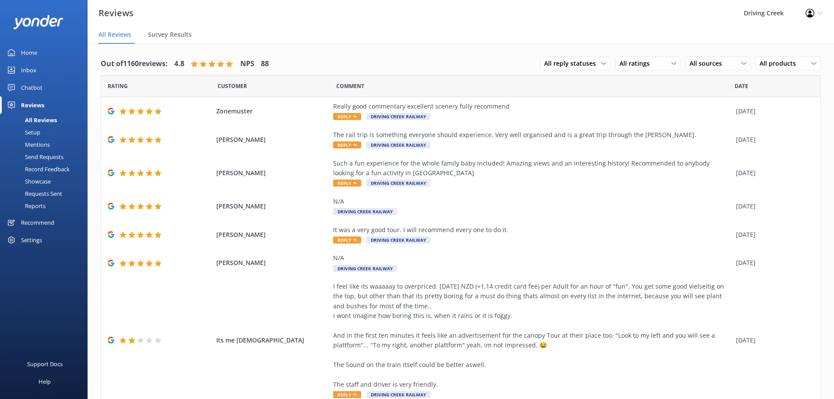
click at [32, 83] on div "Chatbot" at bounding box center [31, 88] width 21 height 18
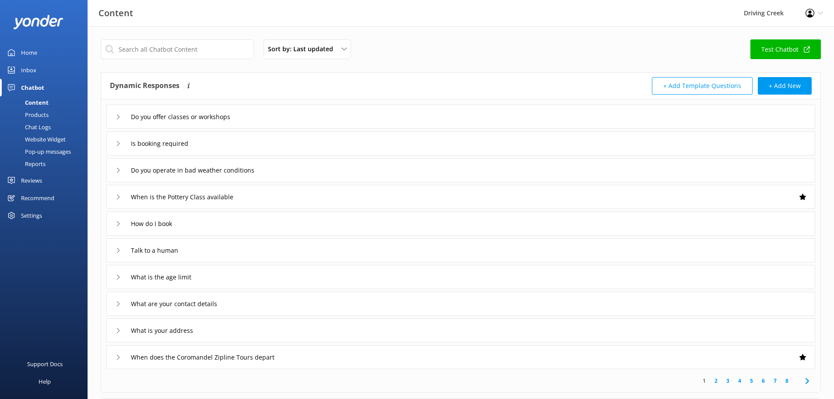
click at [29, 52] on div "Home" at bounding box center [29, 53] width 16 height 18
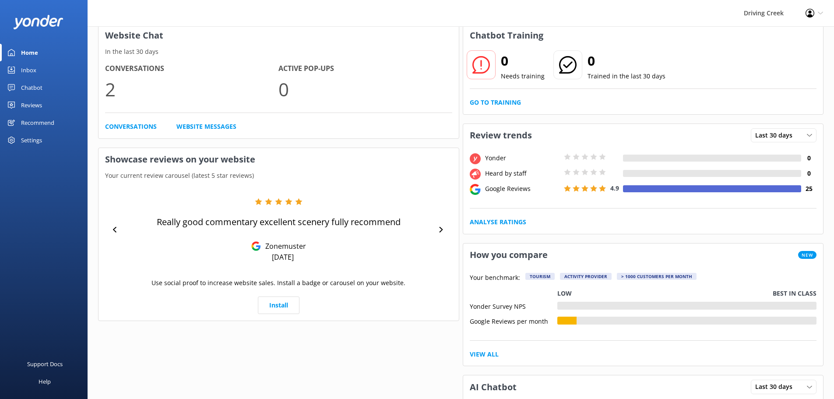
scroll to position [44, 0]
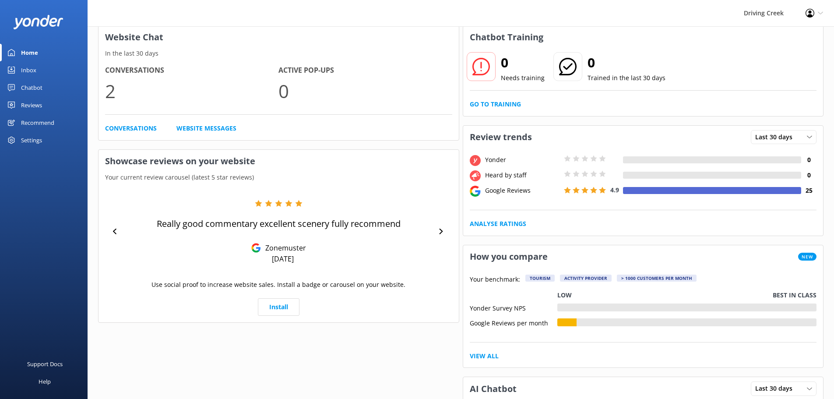
click at [28, 103] on div "Reviews" at bounding box center [31, 105] width 21 height 18
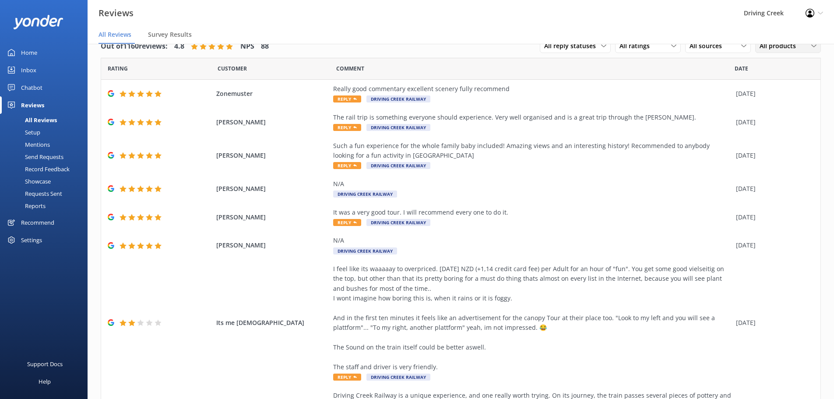
click at [772, 46] on span "All products" at bounding box center [780, 46] width 42 height 10
click at [767, 63] on div "All products" at bounding box center [775, 64] width 30 height 9
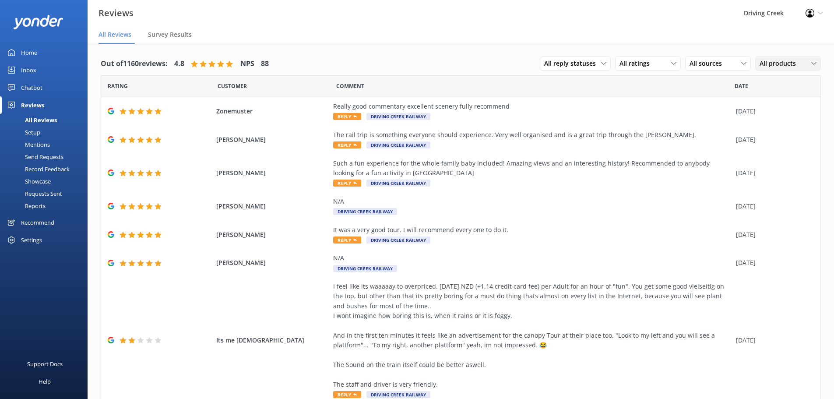
click at [770, 63] on span "All products" at bounding box center [780, 64] width 42 height 10
click at [767, 84] on div "All products" at bounding box center [775, 81] width 30 height 9
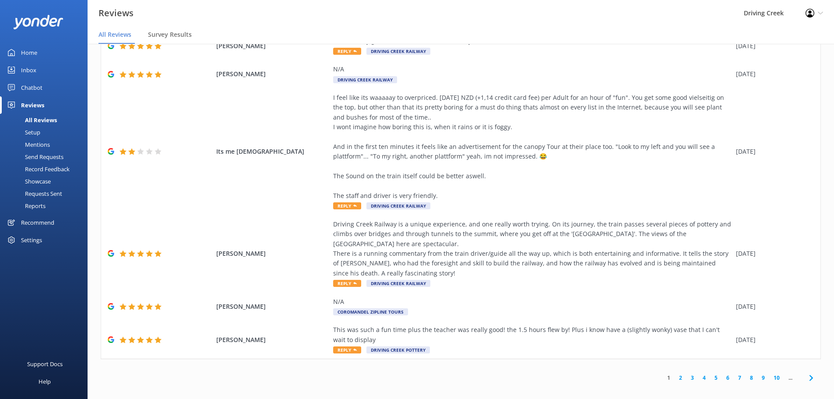
scroll to position [18, 0]
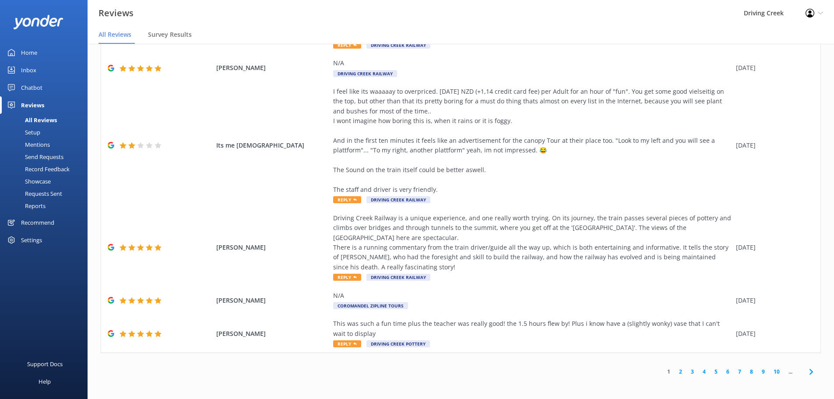
click at [702, 373] on link "4" at bounding box center [704, 371] width 12 height 8
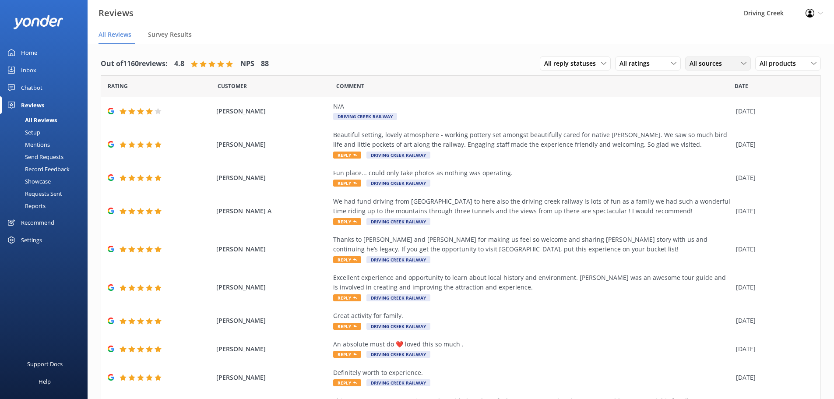
click at [719, 67] on span "All sources" at bounding box center [708, 64] width 38 height 10
click at [700, 61] on span "All sources" at bounding box center [708, 64] width 38 height 10
click at [655, 61] on div "All ratings" at bounding box center [647, 64] width 61 height 10
click at [565, 60] on span "All reply statuses" at bounding box center [572, 64] width 57 height 10
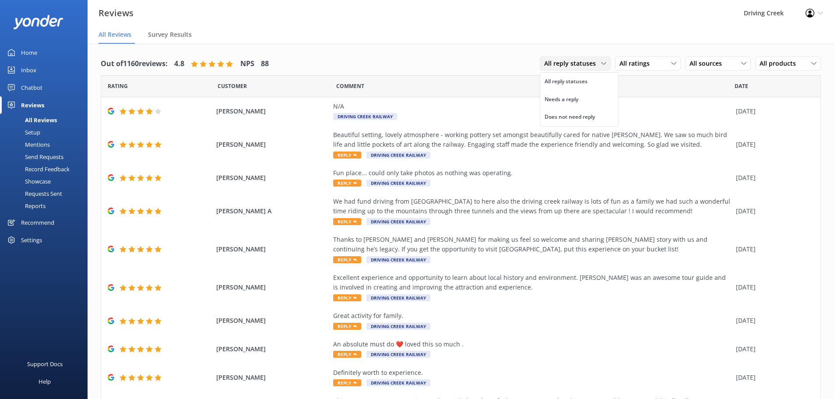
click at [565, 60] on span "All reply statuses" at bounding box center [572, 64] width 57 height 10
click at [458, 70] on div "Out of 1160 reviews: 4.8 NPS 88 All reply statuses All reply statuses Needs a r…" at bounding box center [461, 64] width 720 height 23
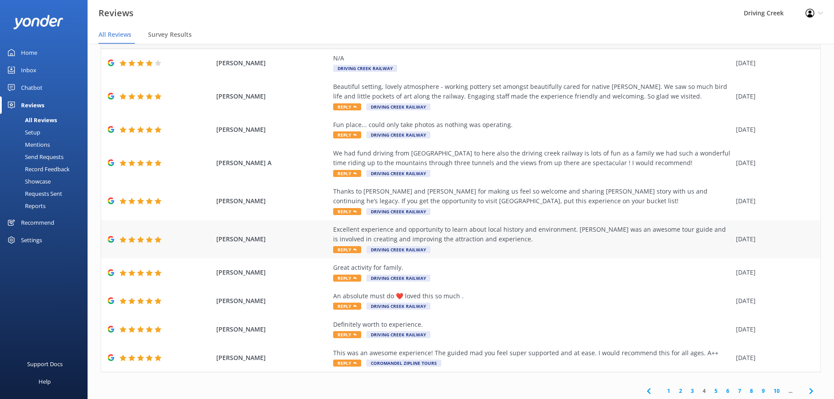
scroll to position [50, 0]
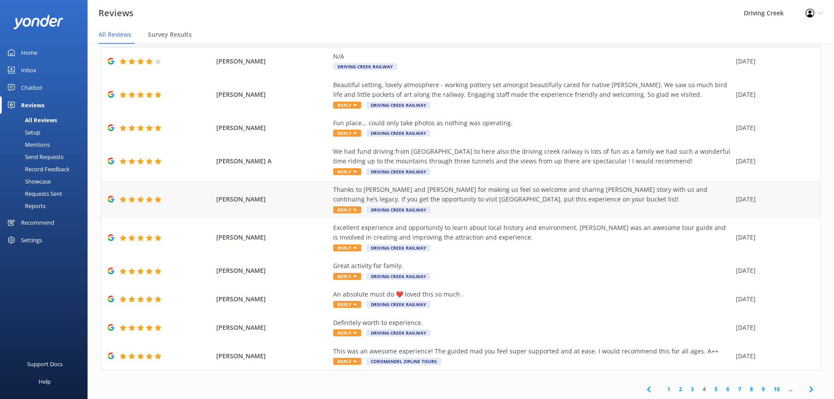
click at [392, 210] on span "Driving Creek Railway" at bounding box center [398, 209] width 64 height 7
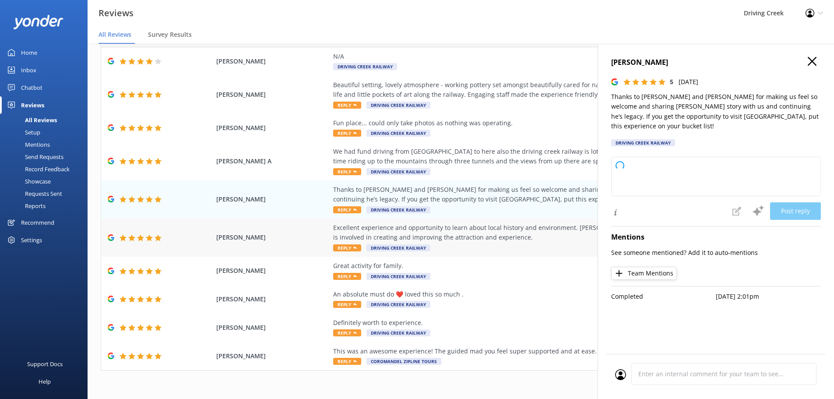
type textarea "Thank you so much for your wonderful review! We're delighted you enjoyed your v…"
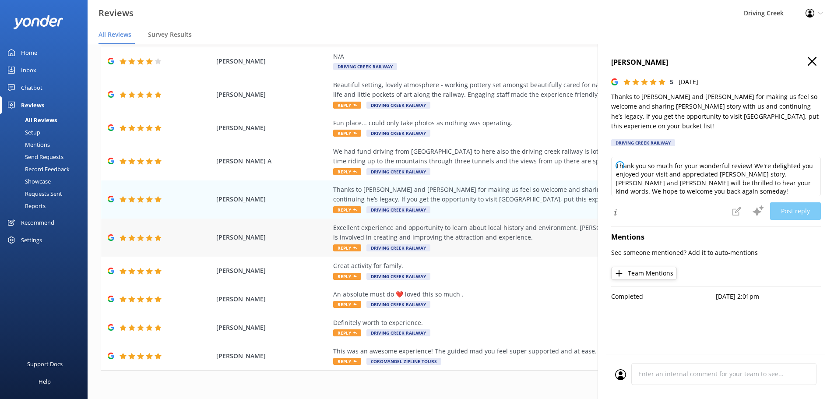
click at [494, 226] on div "Excellent experience and opportunity to learn about local history and environme…" at bounding box center [532, 233] width 398 height 20
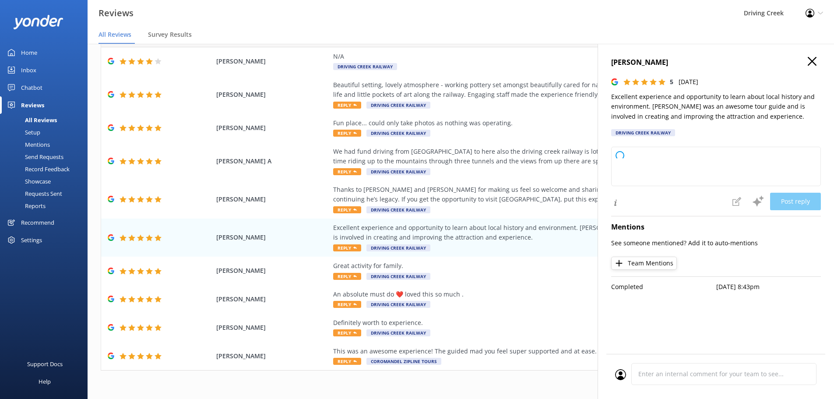
click at [493, 389] on div "1 2 3 4 5 6 7 8 9 10 ..." at bounding box center [461, 389] width 720 height 20
type textarea "Thank you so much for your wonderful review! We're thrilled to hear you enjoyed…"
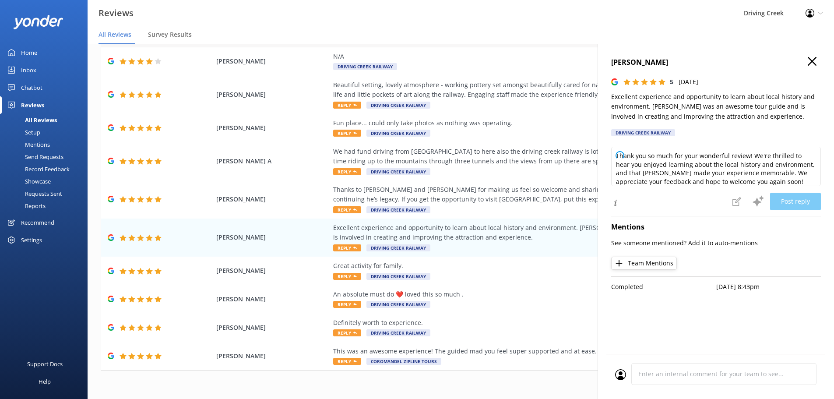
click at [815, 59] on use "button" at bounding box center [812, 61] width 9 height 9
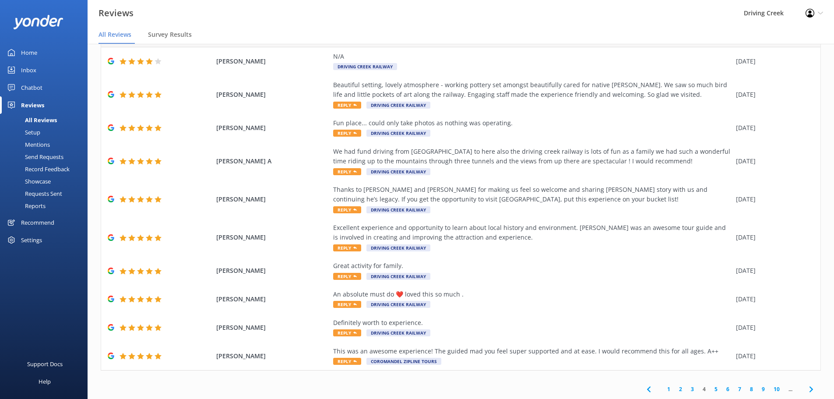
click at [775, 387] on link "10" at bounding box center [776, 389] width 15 height 8
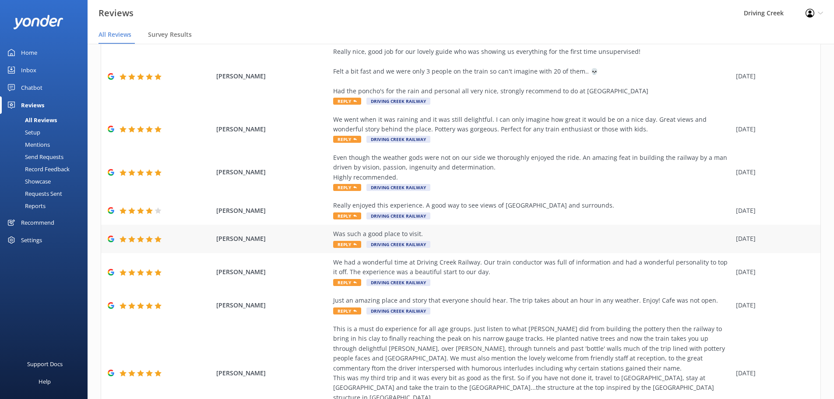
scroll to position [177, 0]
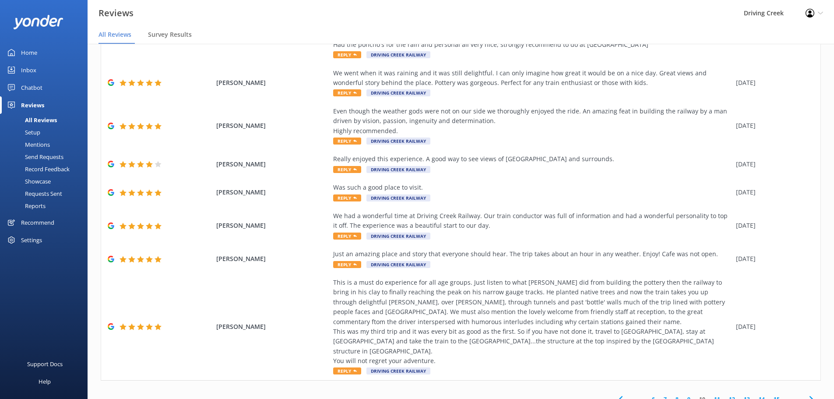
click at [739, 395] on link "13" at bounding box center [746, 399] width 15 height 8
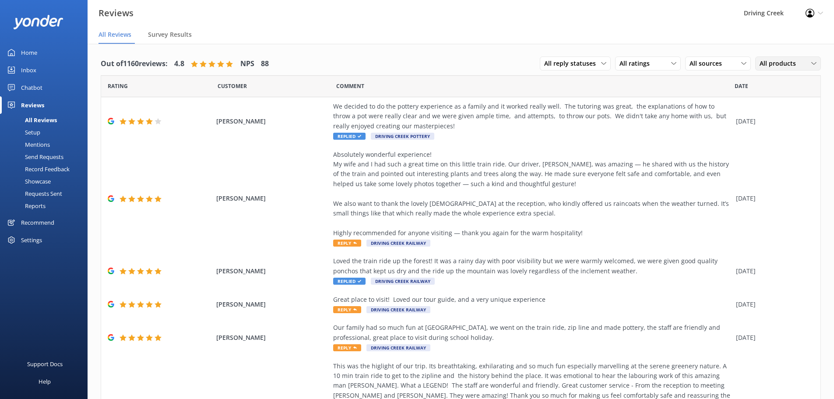
click at [756, 57] on div "All products All products" at bounding box center [788, 63] width 66 height 14
drag, startPoint x: 777, startPoint y: 61, endPoint x: 723, endPoint y: 51, distance: 54.7
click at [777, 61] on span "All products" at bounding box center [780, 64] width 42 height 10
click at [667, 50] on div "Out of 1160 reviews: 4.8 NPS 88 All reply statuses All reply statuses Needs a r…" at bounding box center [461, 363] width 746 height 639
click at [38, 224] on div "Recommend" at bounding box center [37, 223] width 33 height 18
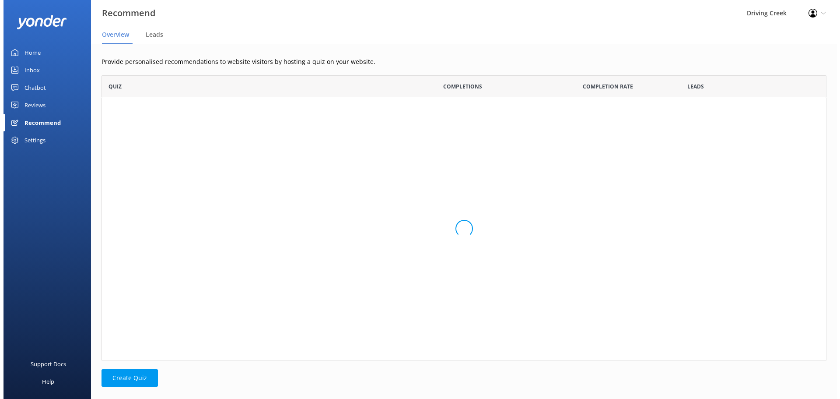
scroll to position [278, 719]
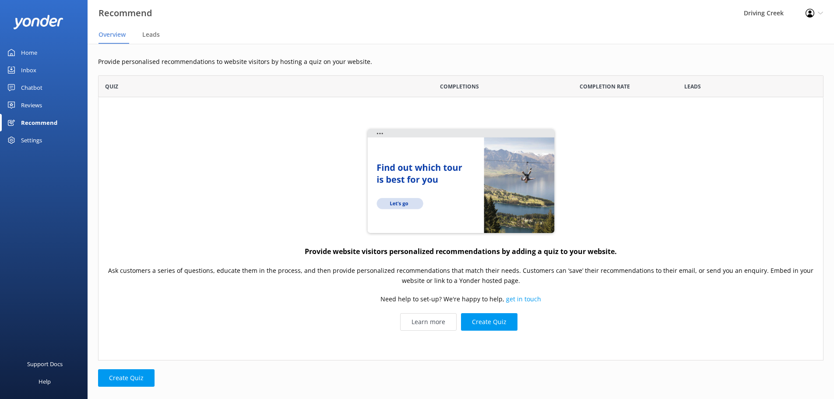
click at [25, 140] on div "Settings" at bounding box center [31, 140] width 21 height 18
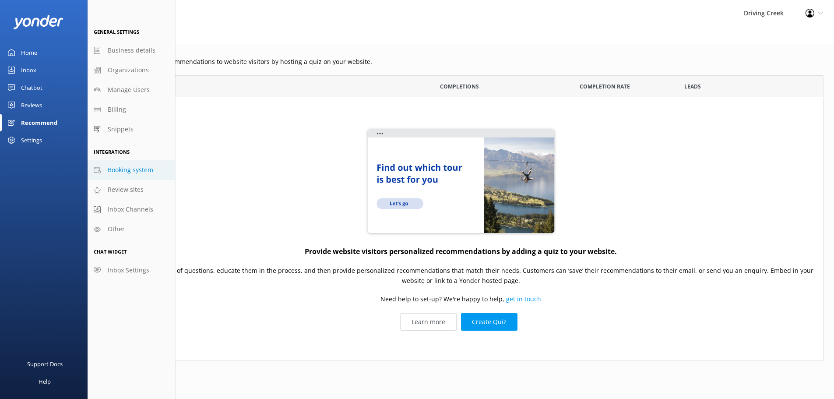
click at [147, 171] on span "Booking system" at bounding box center [131, 170] width 46 height 10
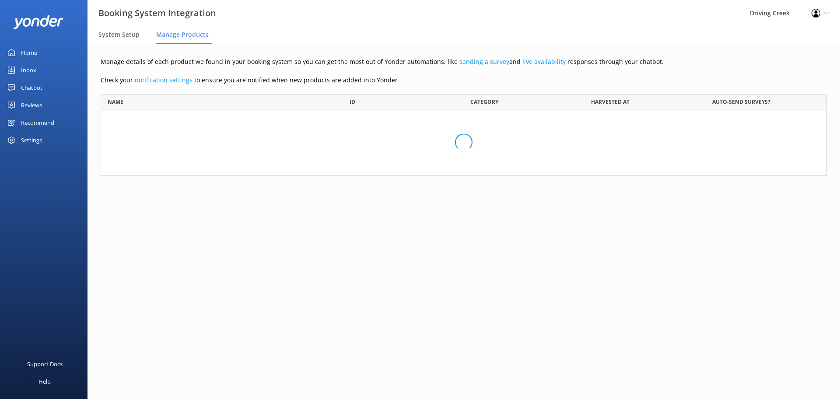
scroll to position [1147, 714]
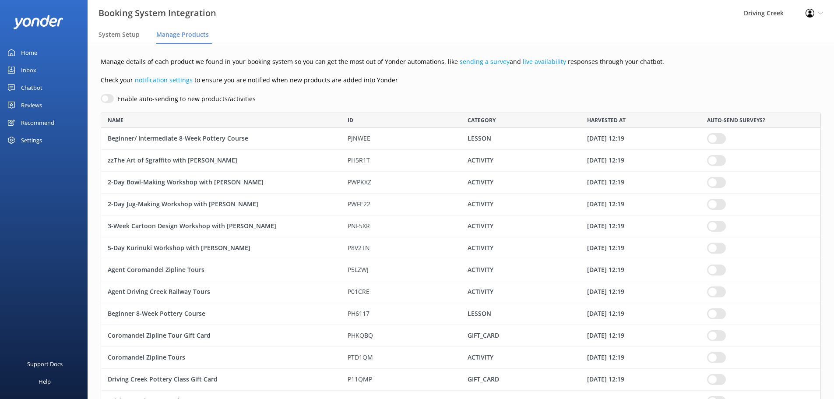
click at [43, 144] on div "Settings" at bounding box center [44, 140] width 88 height 18
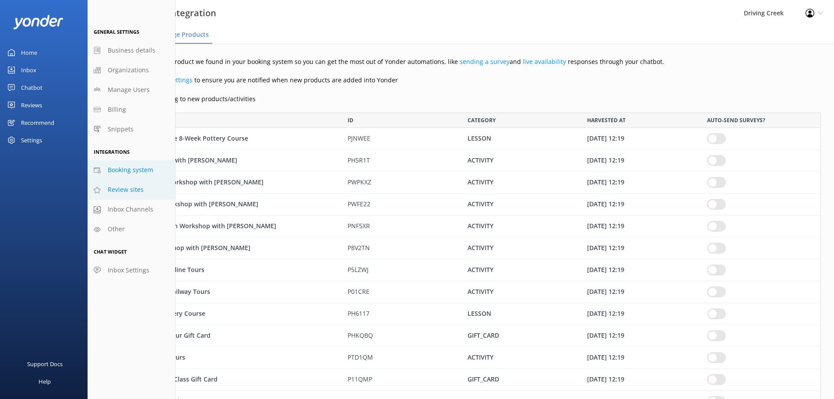
click at [131, 193] on span "Review sites" at bounding box center [126, 190] width 36 height 10
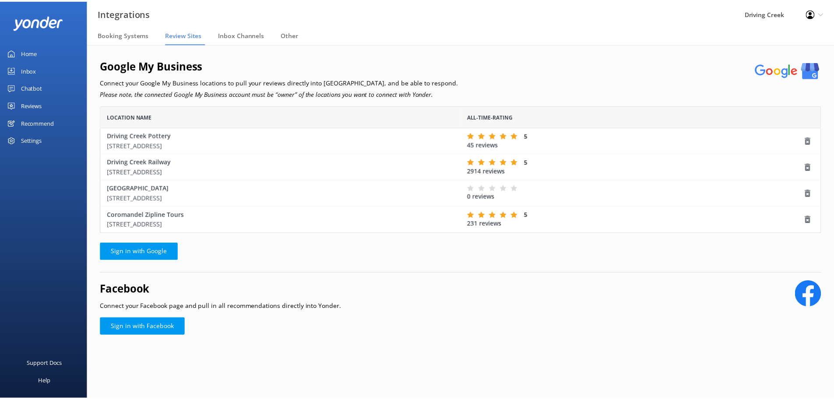
scroll to position [121, 720]
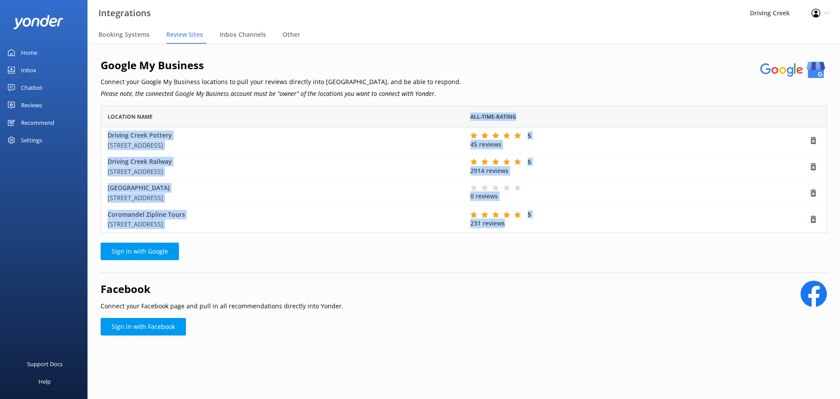
drag, startPoint x: 536, startPoint y: 224, endPoint x: 441, endPoint y: 126, distance: 136.2
click at [101, 126] on div "Location Name All-time-rating Driving Creek Pottery 380 Driving Creek Road 5 45…" at bounding box center [101, 168] width 0 height 127
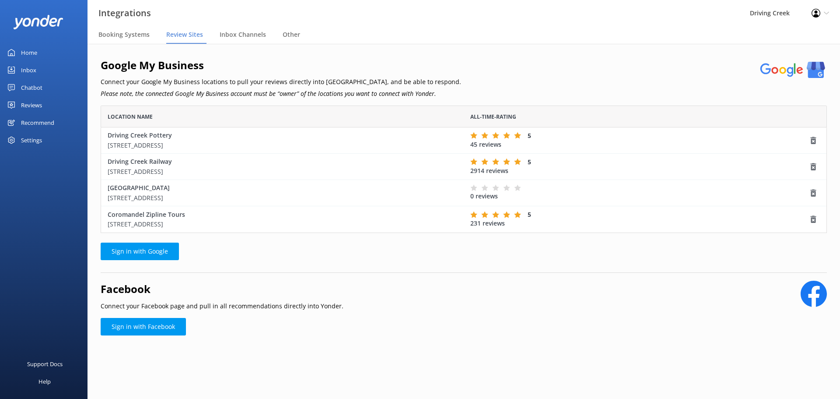
click at [501, 254] on div "Google My Business Connect your Google My Business locations to pull your revie…" at bounding box center [464, 165] width 727 height 216
click at [28, 41] on div at bounding box center [44, 22] width 88 height 44
click at [24, 53] on div "Home" at bounding box center [29, 53] width 16 height 18
